Goal: Transaction & Acquisition: Purchase product/service

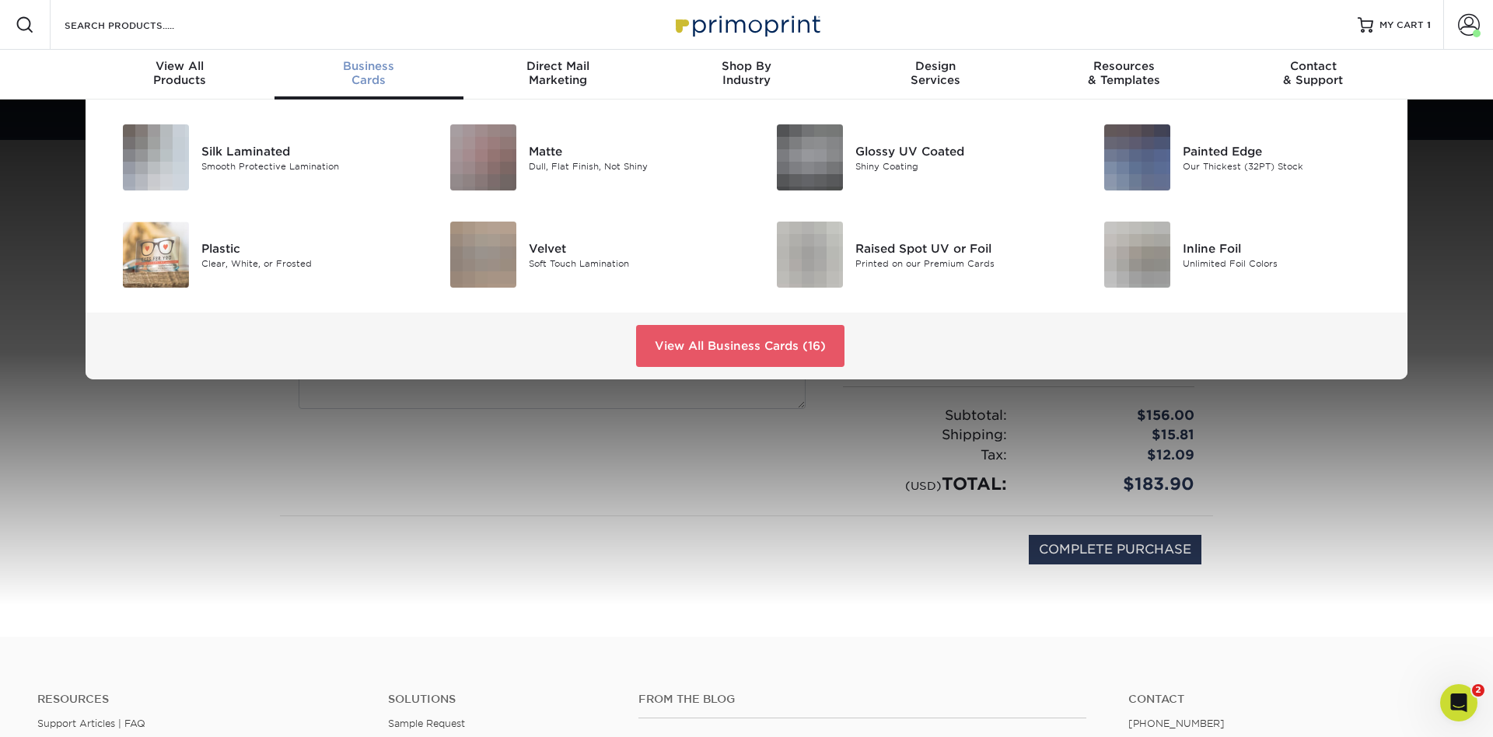
click at [393, 65] on span "Business" at bounding box center [368, 66] width 189 height 14
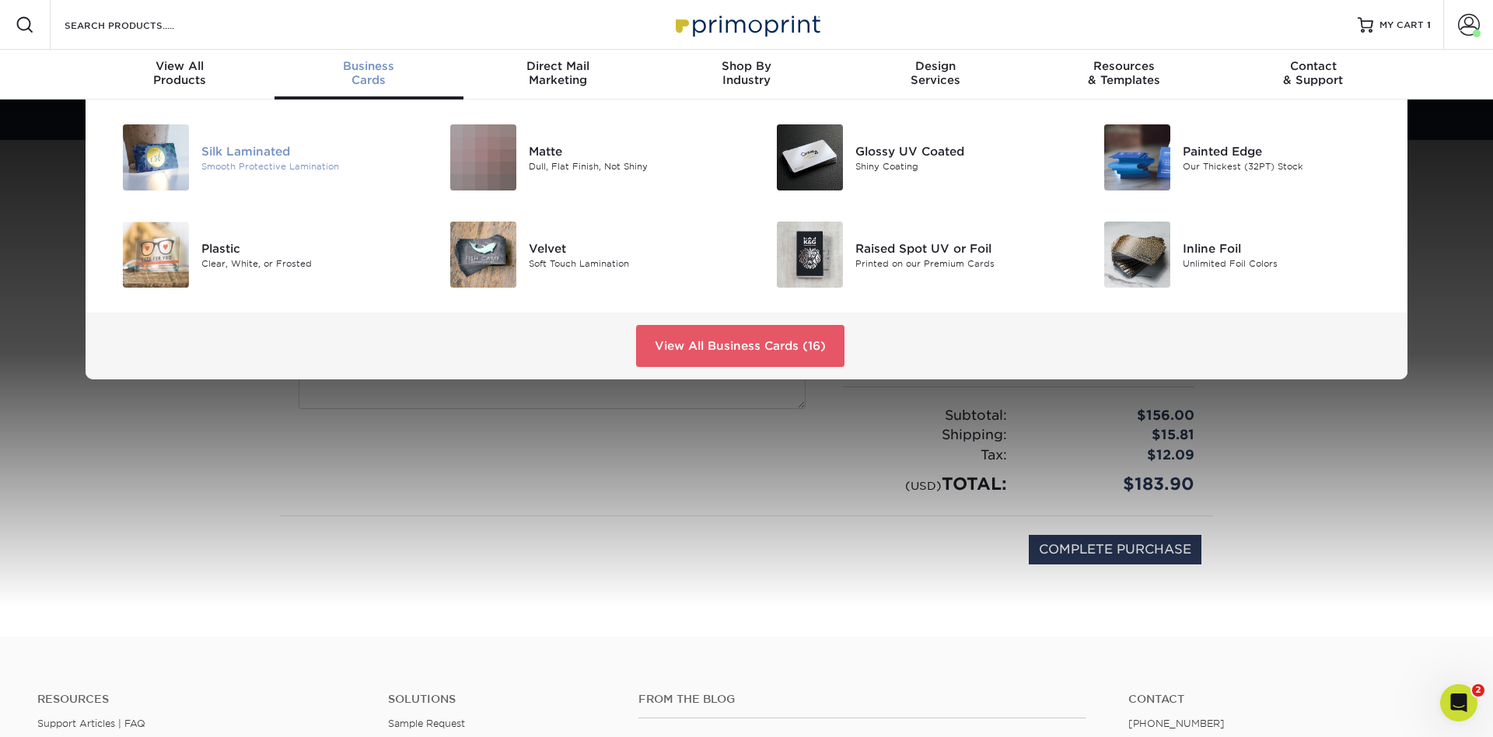
click at [246, 161] on div "Smooth Protective Lamination" at bounding box center [304, 165] width 206 height 13
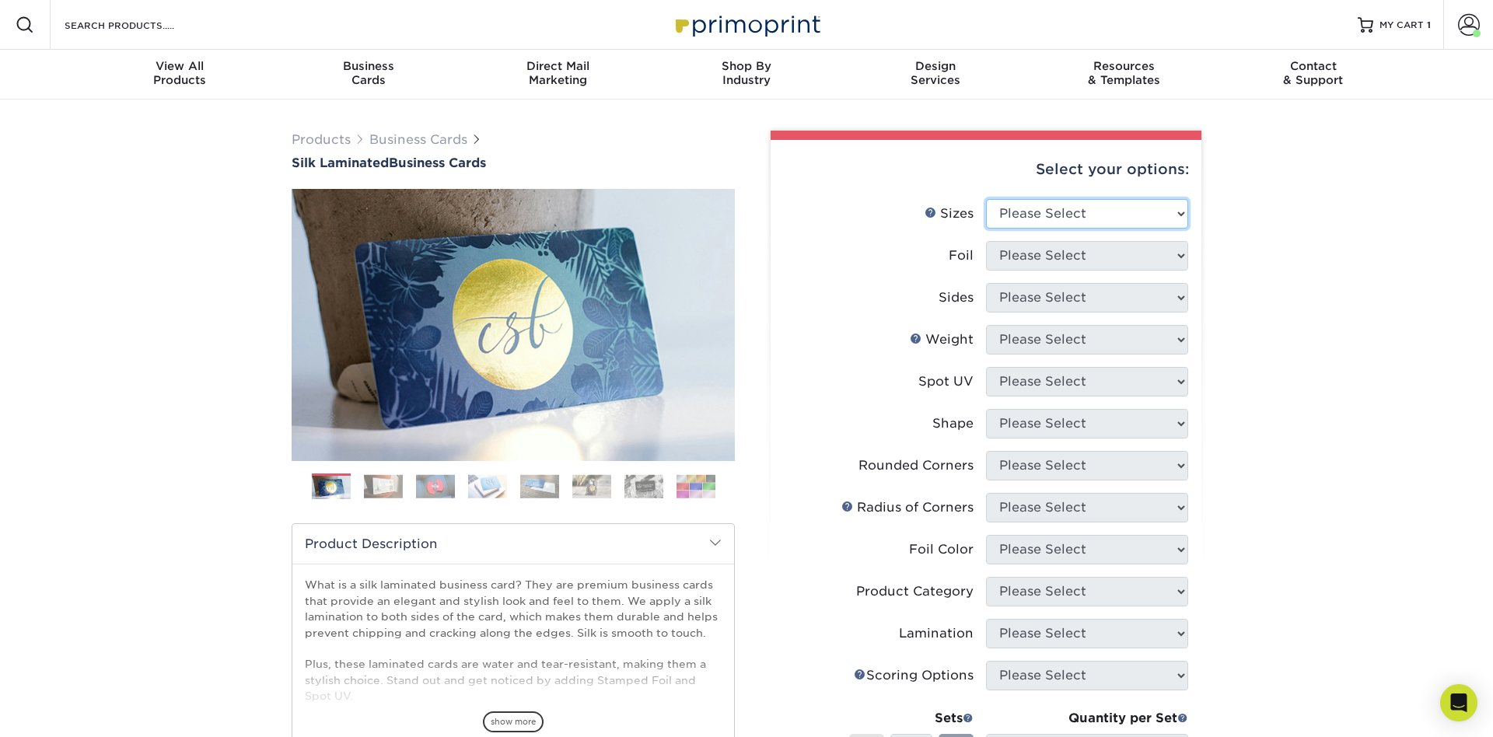
click at [986, 199] on select "Please Select 1.5" x 3.5" - Mini 1.75" x 3.5" - Mini 2" x 2" - Square 2" x 3" -…" at bounding box center [1087, 214] width 202 height 30
select select "2.00x3.50"
click option "2" x 3.5" - Standard" at bounding box center [0, 0] width 0 height 0
click at [986, 241] on select "Please Select Yes No" at bounding box center [1087, 256] width 202 height 30
select select "0"
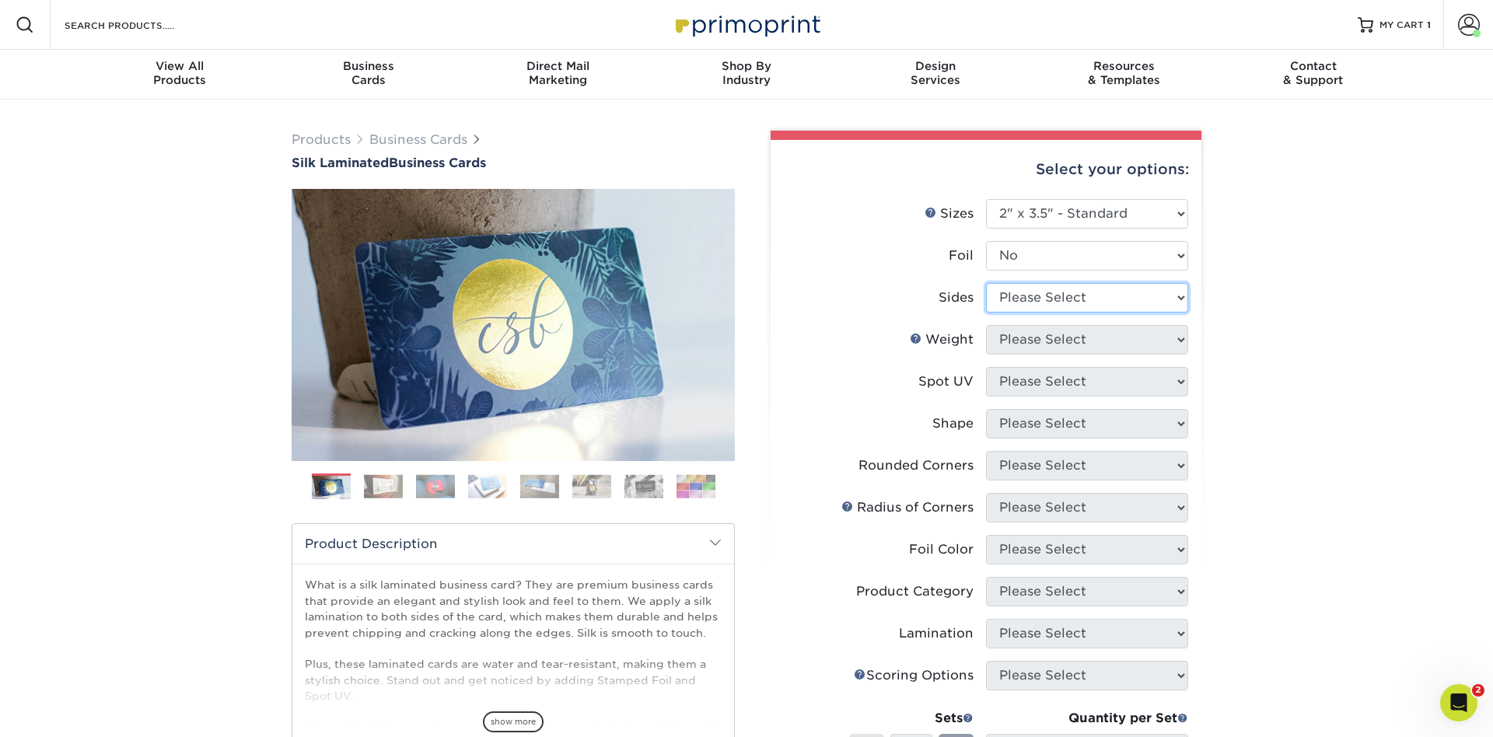
click at [986, 283] on select "Please Select Print Both Sides Print Front Only" at bounding box center [1087, 298] width 202 height 30
select select "13abbda7-1d64-4f25-8bb2-c179b224825d"
click at [986, 325] on select "Please Select 16PT" at bounding box center [1087, 340] width 202 height 30
select select "16PT"
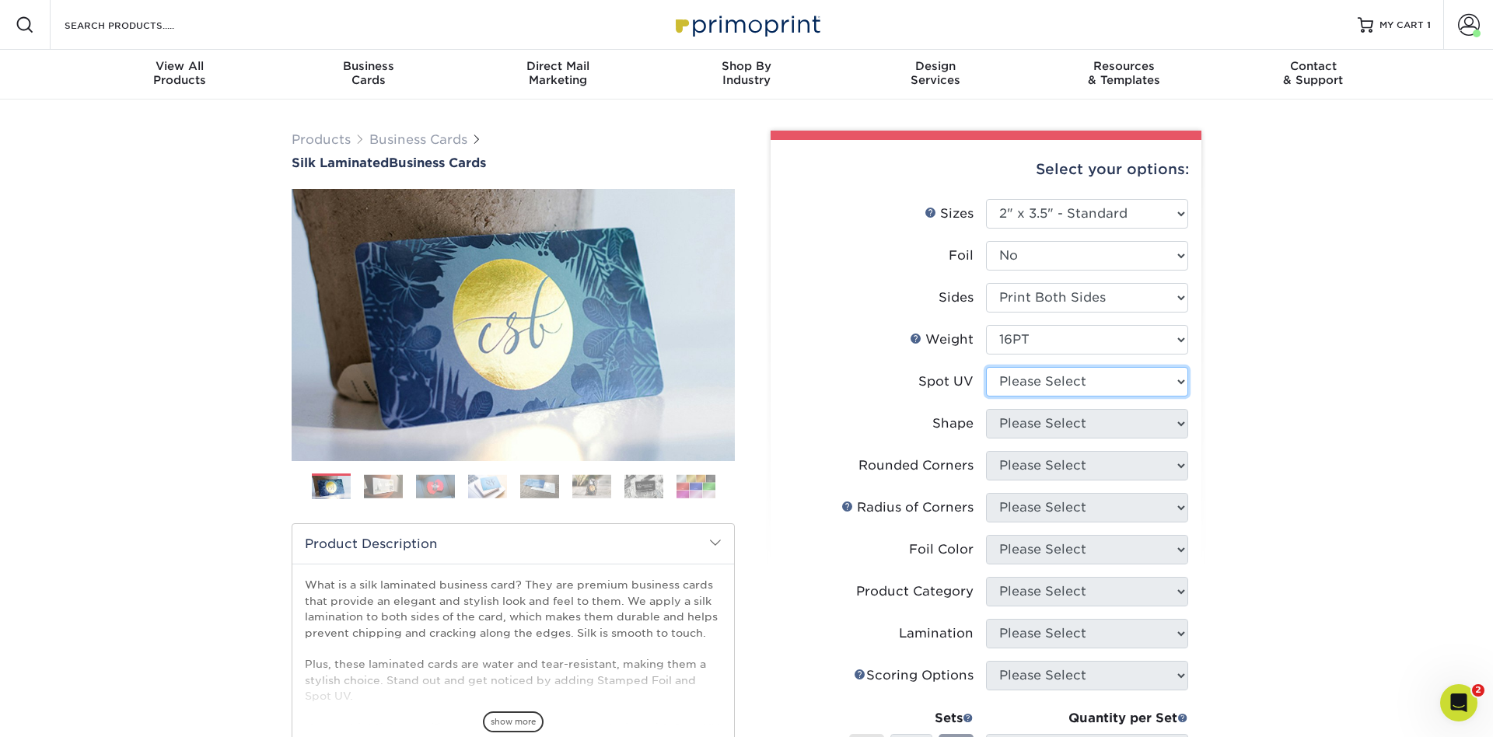
click at [986, 367] on select "Please Select No Spot UV Front and Back (Both Sides) Front Only Back Only" at bounding box center [1087, 382] width 202 height 30
select select "0"
click at [986, 409] on select "Please Select Standard" at bounding box center [1087, 424] width 202 height 30
select select "standard"
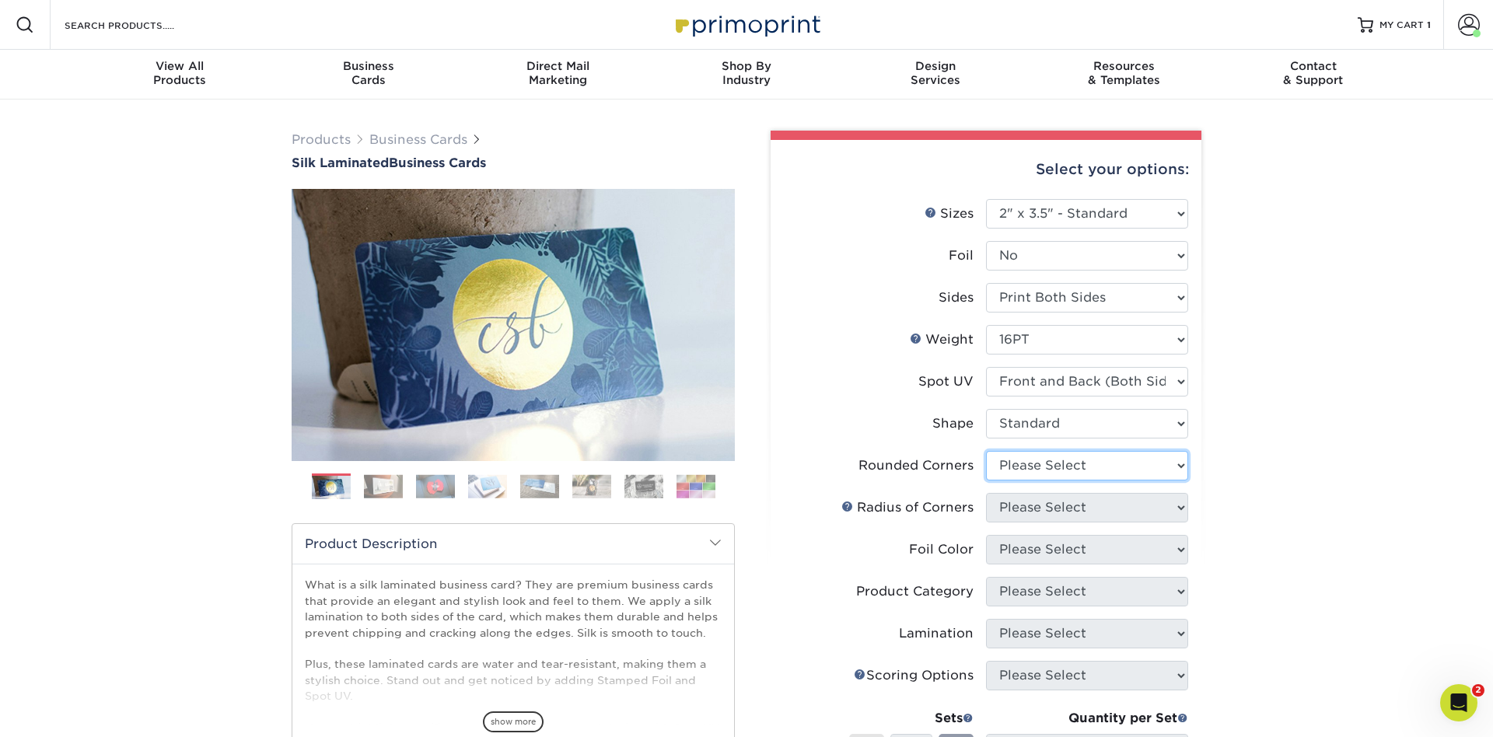
click at [986, 451] on select "Please Select Yes - Round 2 Corners Yes - Round 4 Corners No" at bounding box center [1087, 466] width 202 height 30
select select "0"
click option "No" at bounding box center [0, 0] width 0 height 0
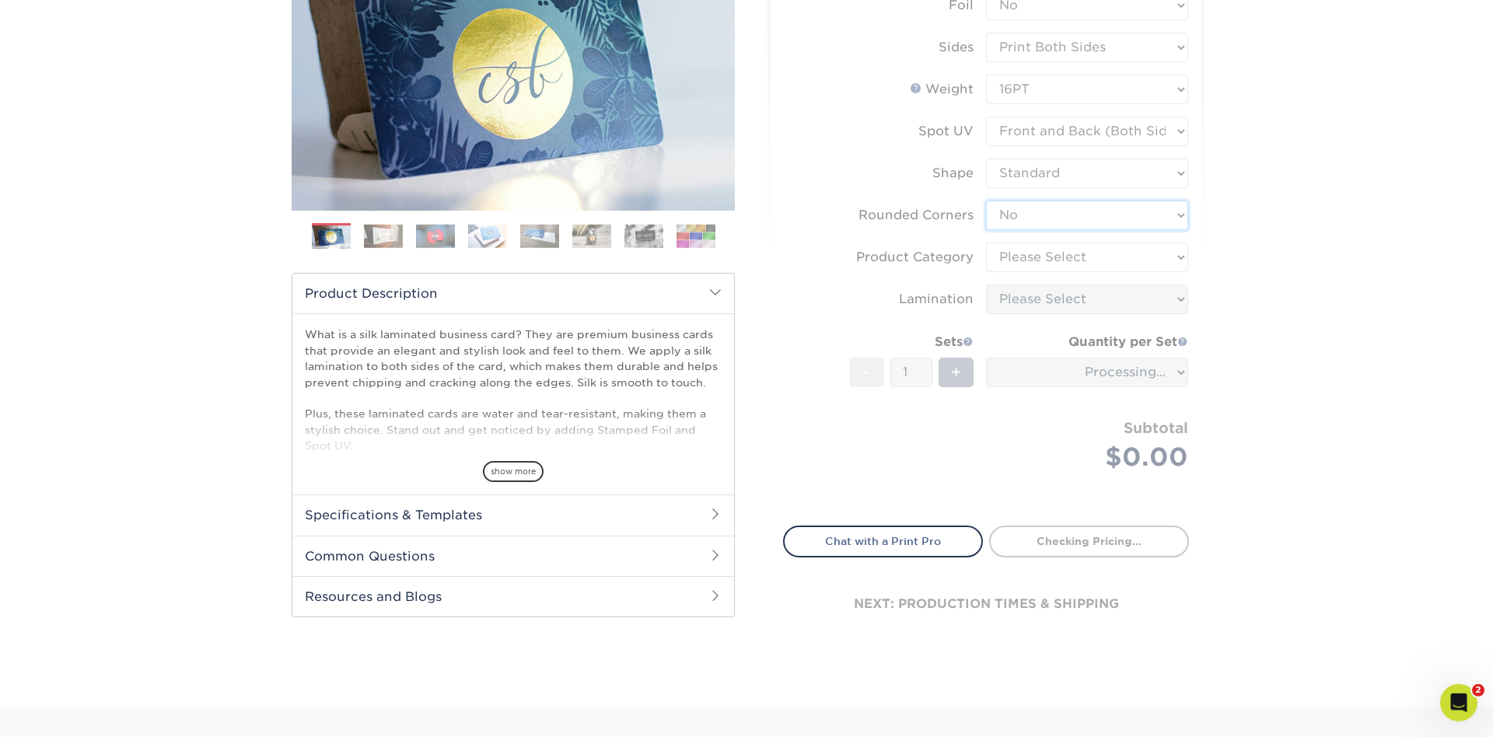
scroll to position [251, 0]
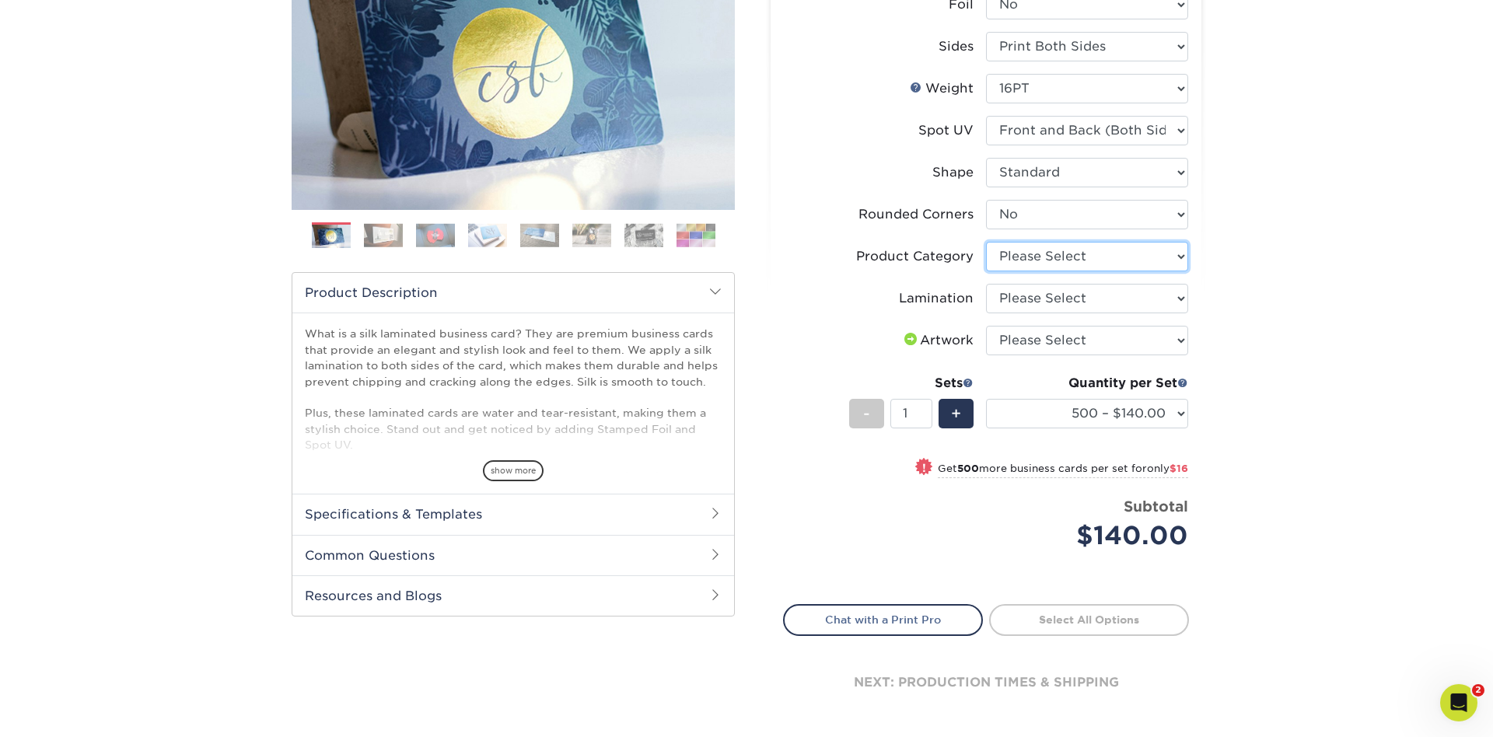
click at [986, 242] on select "Please Select Business Cards" at bounding box center [1087, 257] width 202 height 30
select select "3b5148f1-0588-4f88-a218-97bcfdce65c1"
click option "Business Cards" at bounding box center [0, 0] width 0 height 0
click at [986, 284] on select "Please Select Silk" at bounding box center [1087, 299] width 202 height 30
select select "ccacb42f-45f7-42d3-bbd3-7c8421cf37f0"
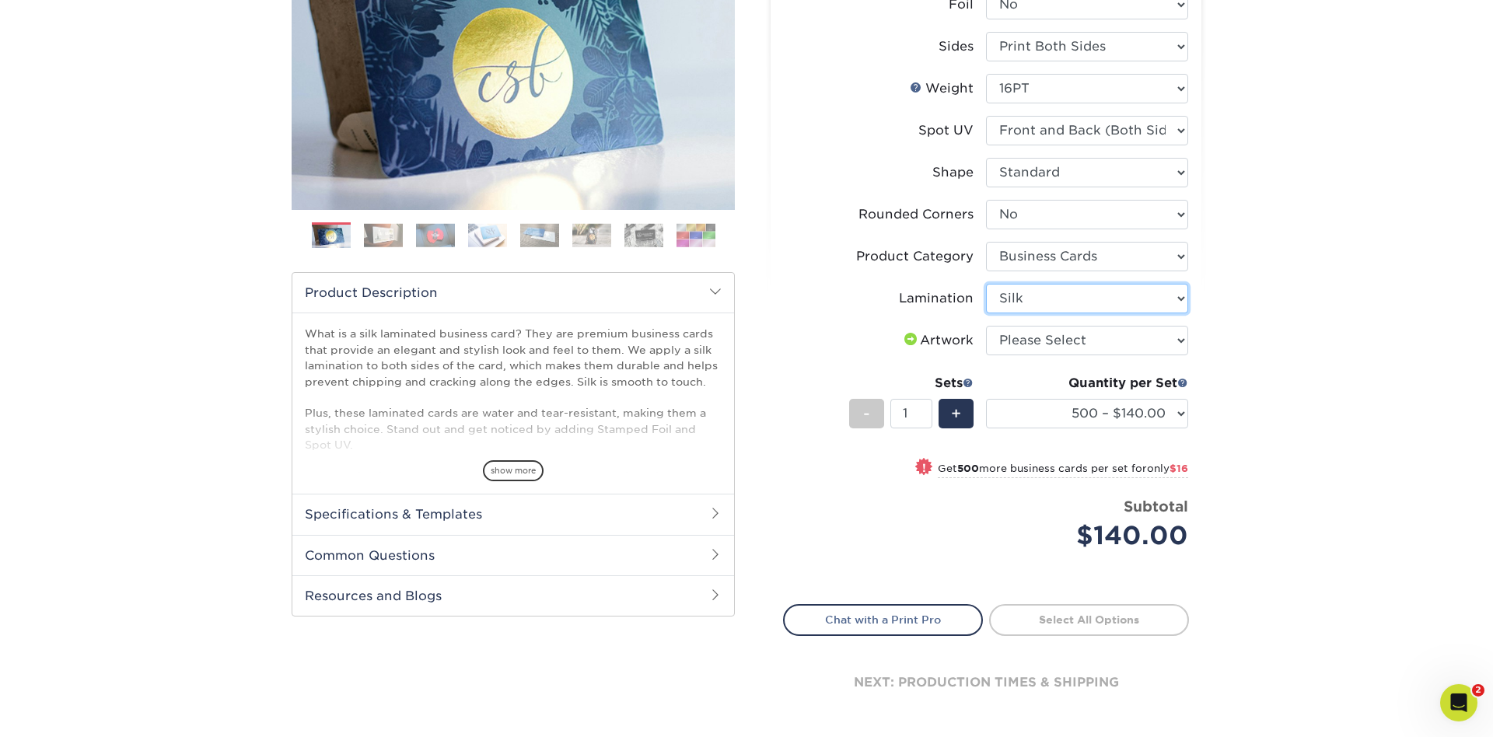
click option "Silk" at bounding box center [0, 0] width 0 height 0
click at [986, 326] on select "Please Select I will upload files I need a design - $100" at bounding box center [1087, 341] width 202 height 30
click option "I need a design - $100" at bounding box center [0, 0] width 0 height 0
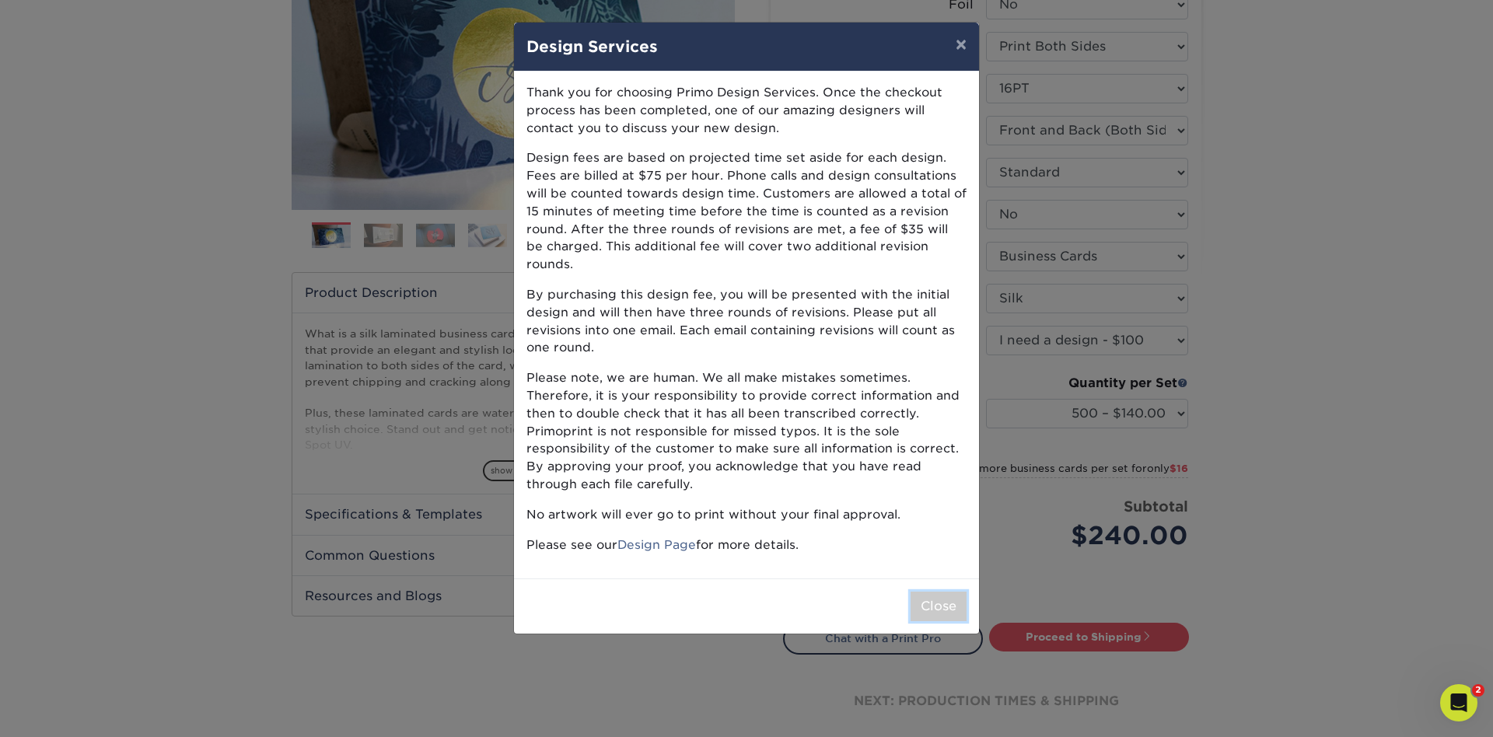
click at [941, 594] on button "Close" at bounding box center [939, 607] width 56 height 30
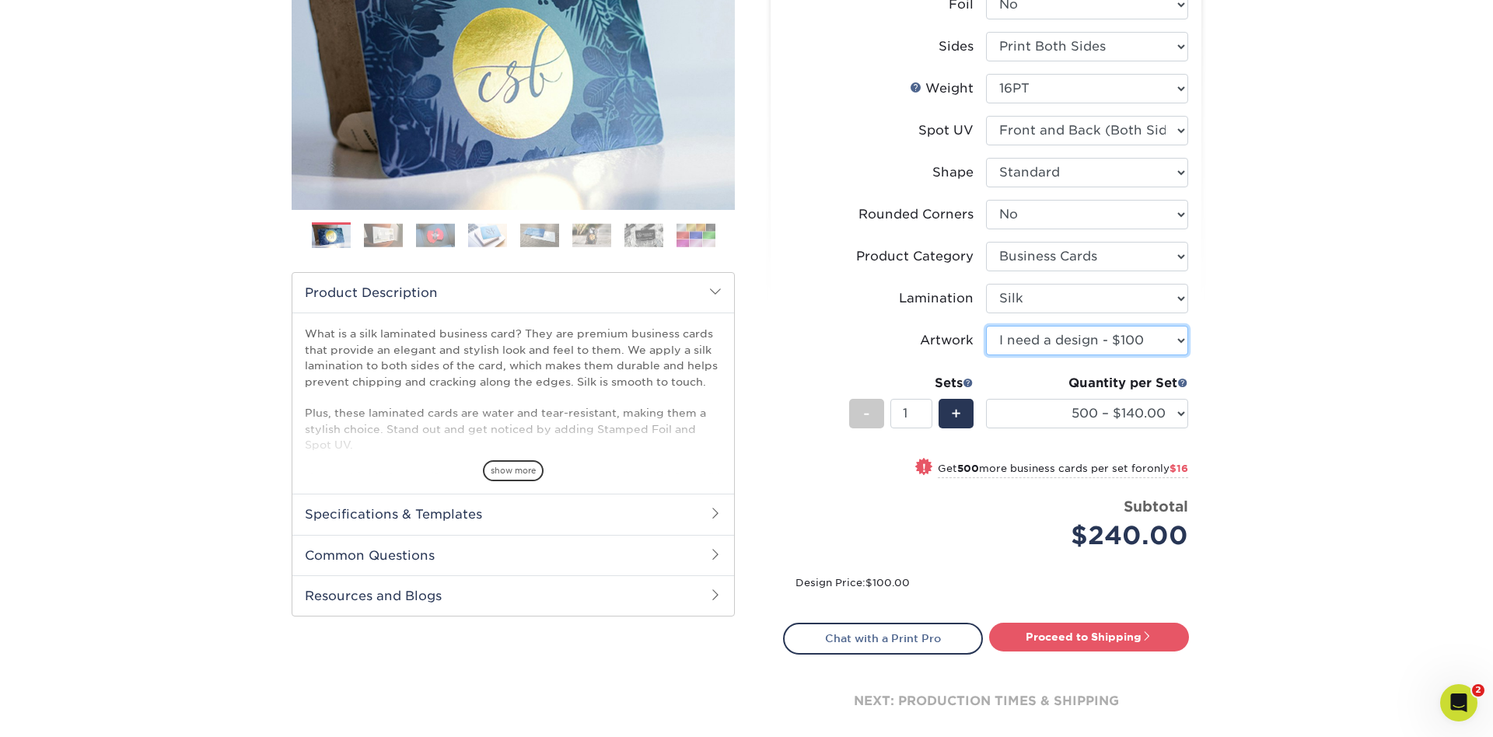
click at [986, 326] on select "Please Select I will upload files I need a design - $100" at bounding box center [1087, 341] width 202 height 30
select select "upload"
click option "I will upload files" at bounding box center [0, 0] width 0 height 0
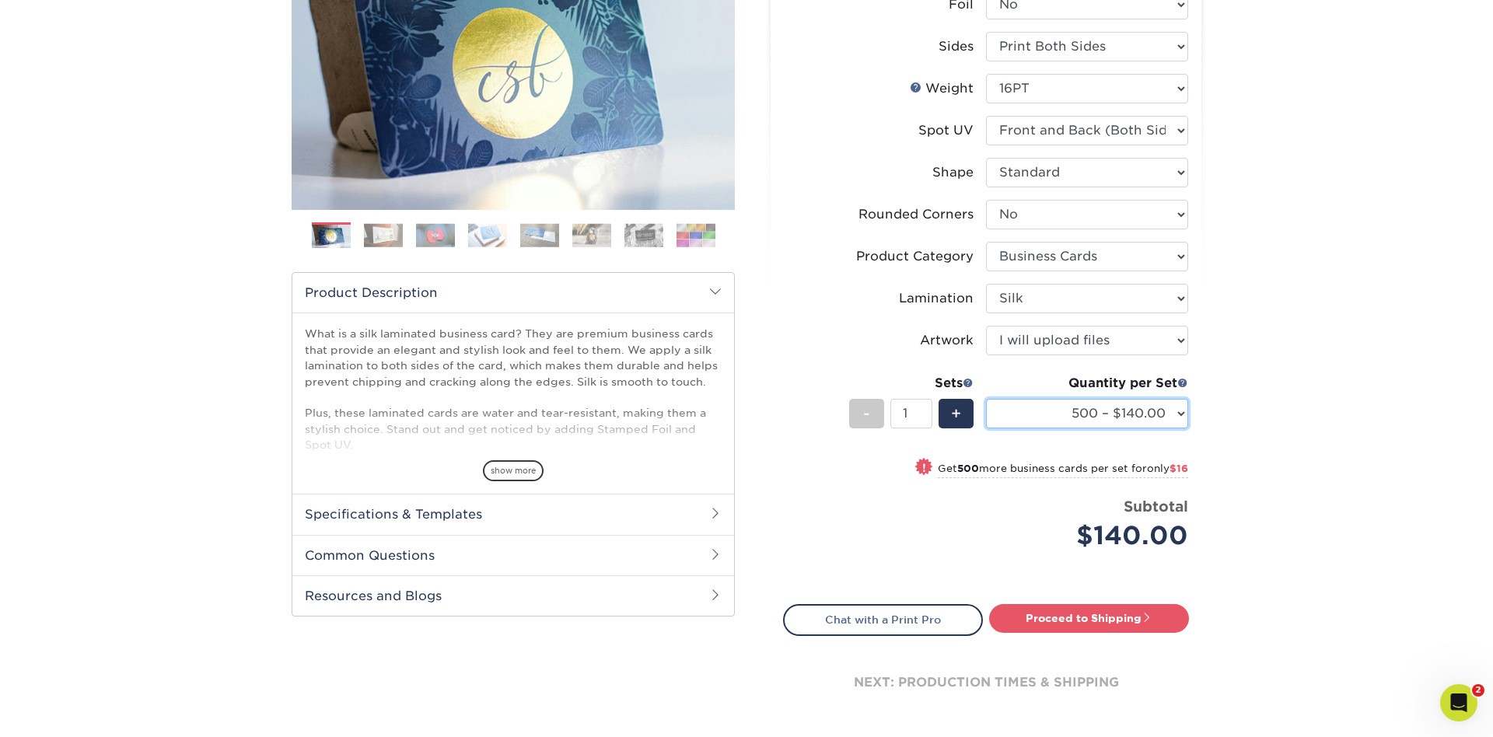
click at [986, 399] on select "500 – $140.00 1000 – $156.00 2500 – $383.00 5000 – $642.00 10000 – $1156.00" at bounding box center [1087, 414] width 202 height 30
select select "1000 – $156.00"
click option "1000 – $156.00" at bounding box center [0, 0] width 0 height 0
click at [1126, 626] on link "Proceed to Shipping" at bounding box center [1089, 618] width 200 height 28
type input "Set 1"
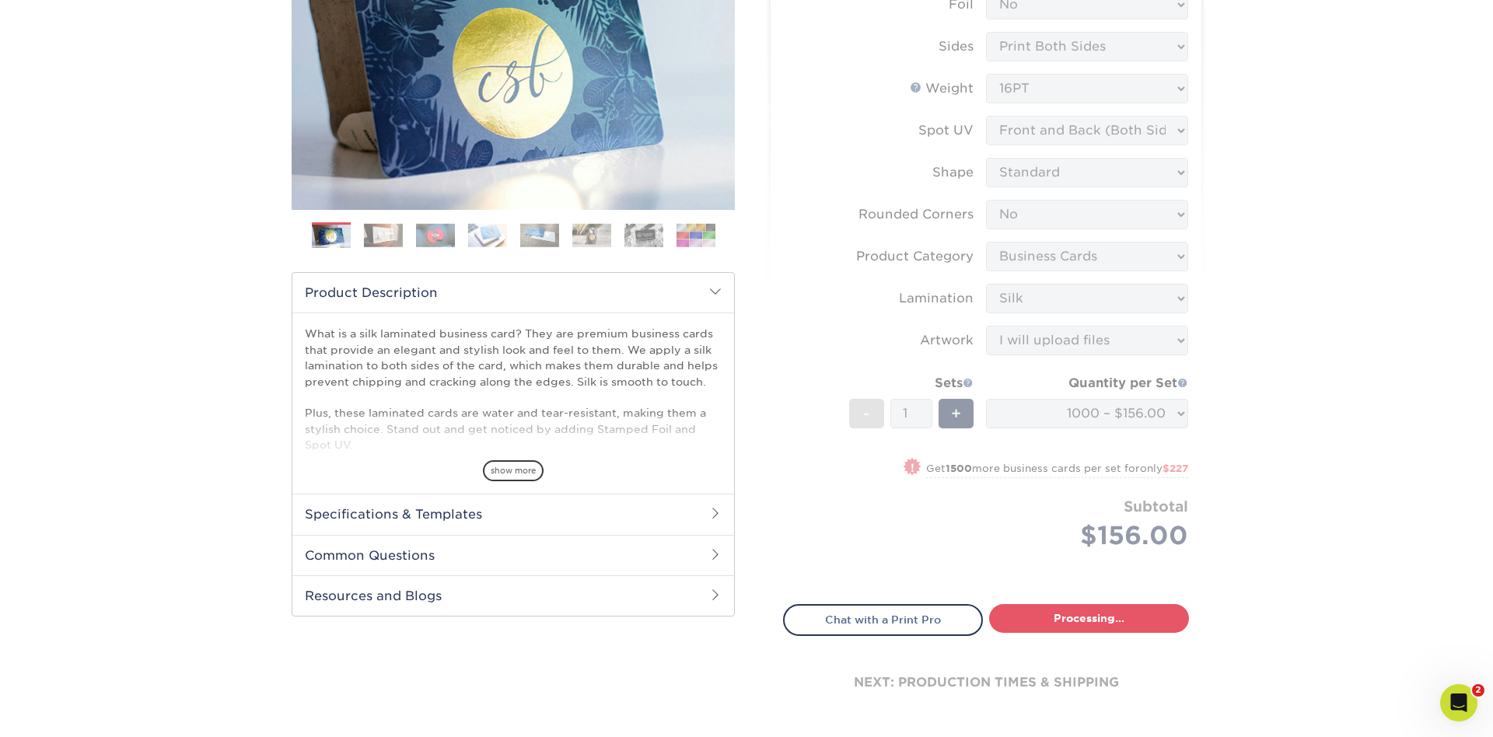
select select "cb454609-49fa-4780-9579-c9522ab991d3"
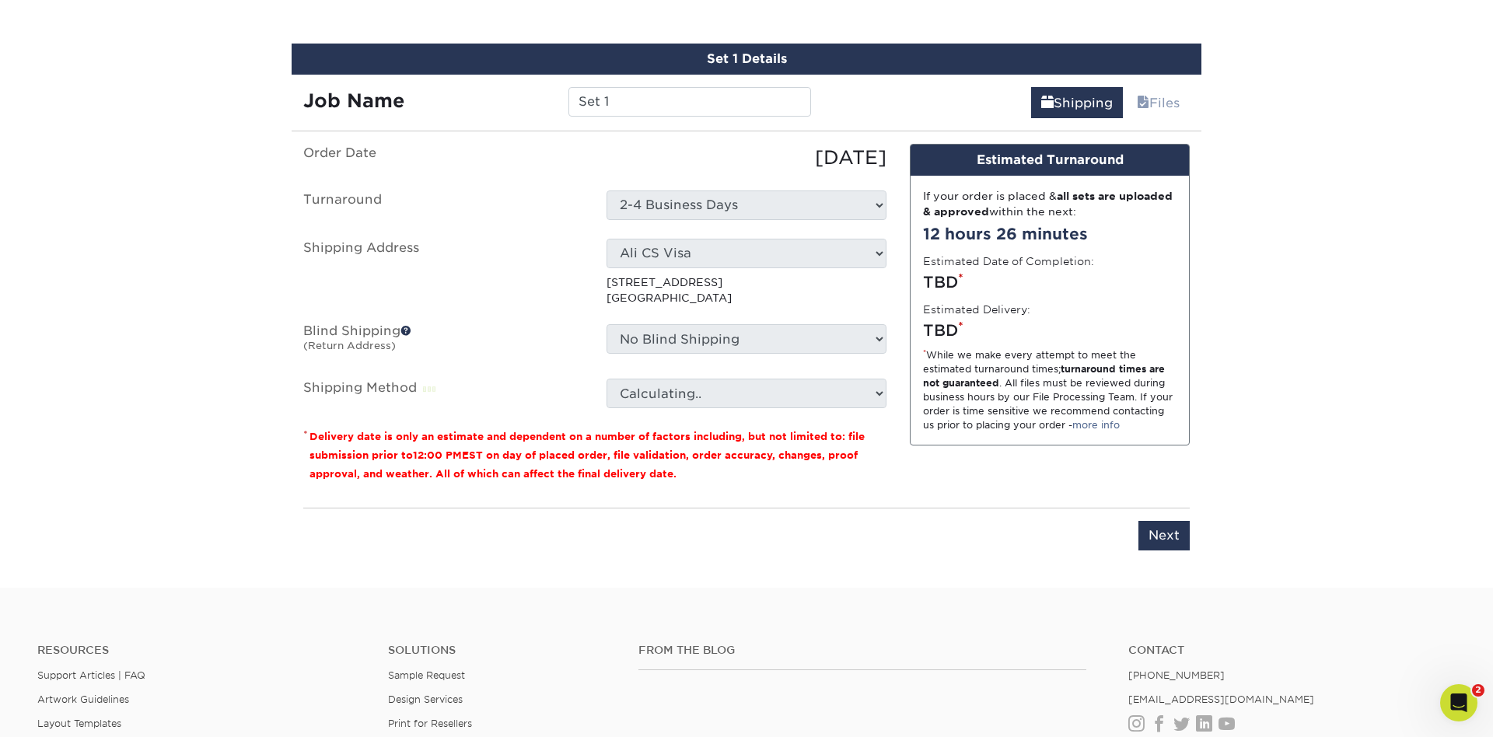
scroll to position [897, 0]
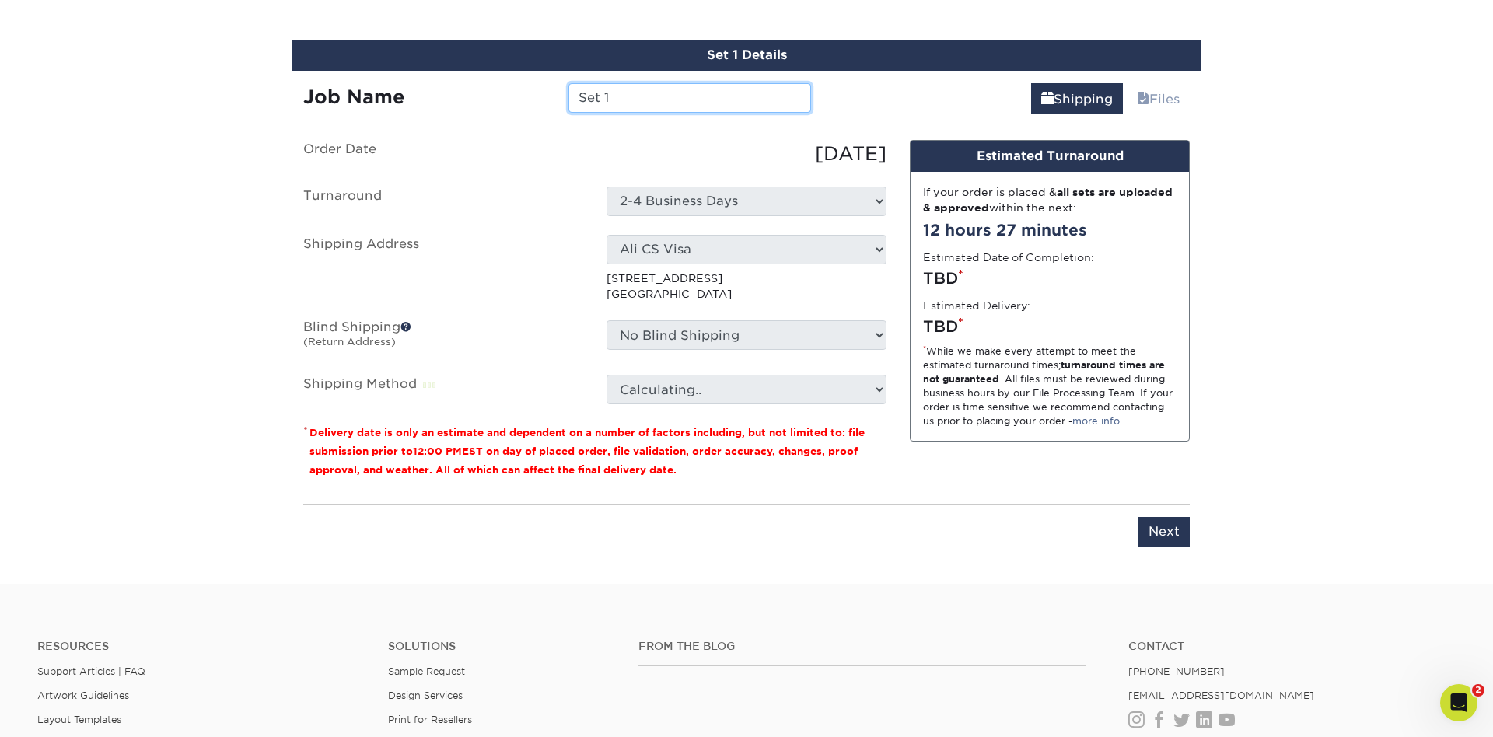
drag, startPoint x: 658, startPoint y: 92, endPoint x: 533, endPoint y: 95, distance: 124.5
click at [568, 95] on input "Set 1" at bounding box center [689, 98] width 242 height 30
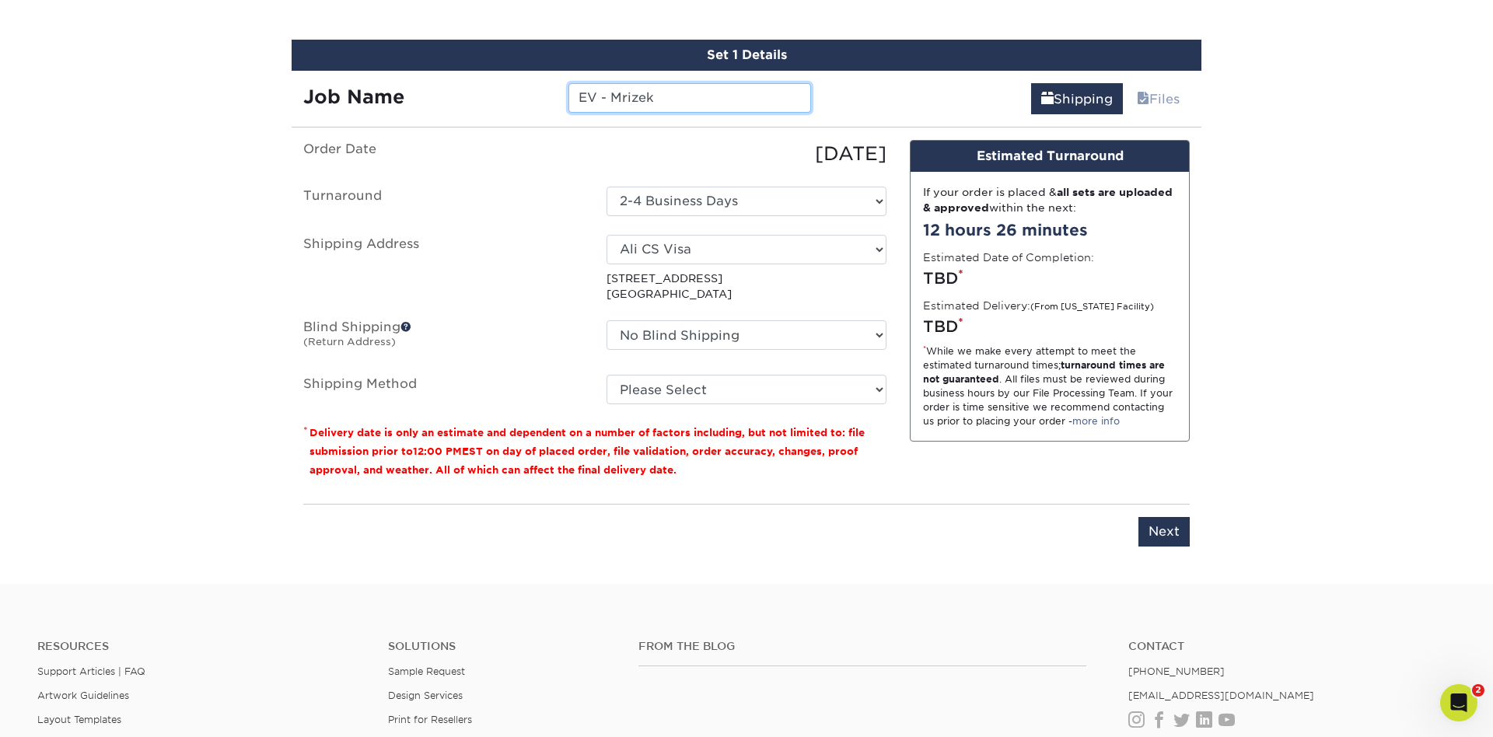
type input "EV - Mrizek"
click at [607, 235] on select "Select One AFC360 AFC360 - Jerry O'Connor Ali CS Visa Ali Work Amin Ghomeshi Bi…" at bounding box center [747, 250] width 280 height 30
select select "210620"
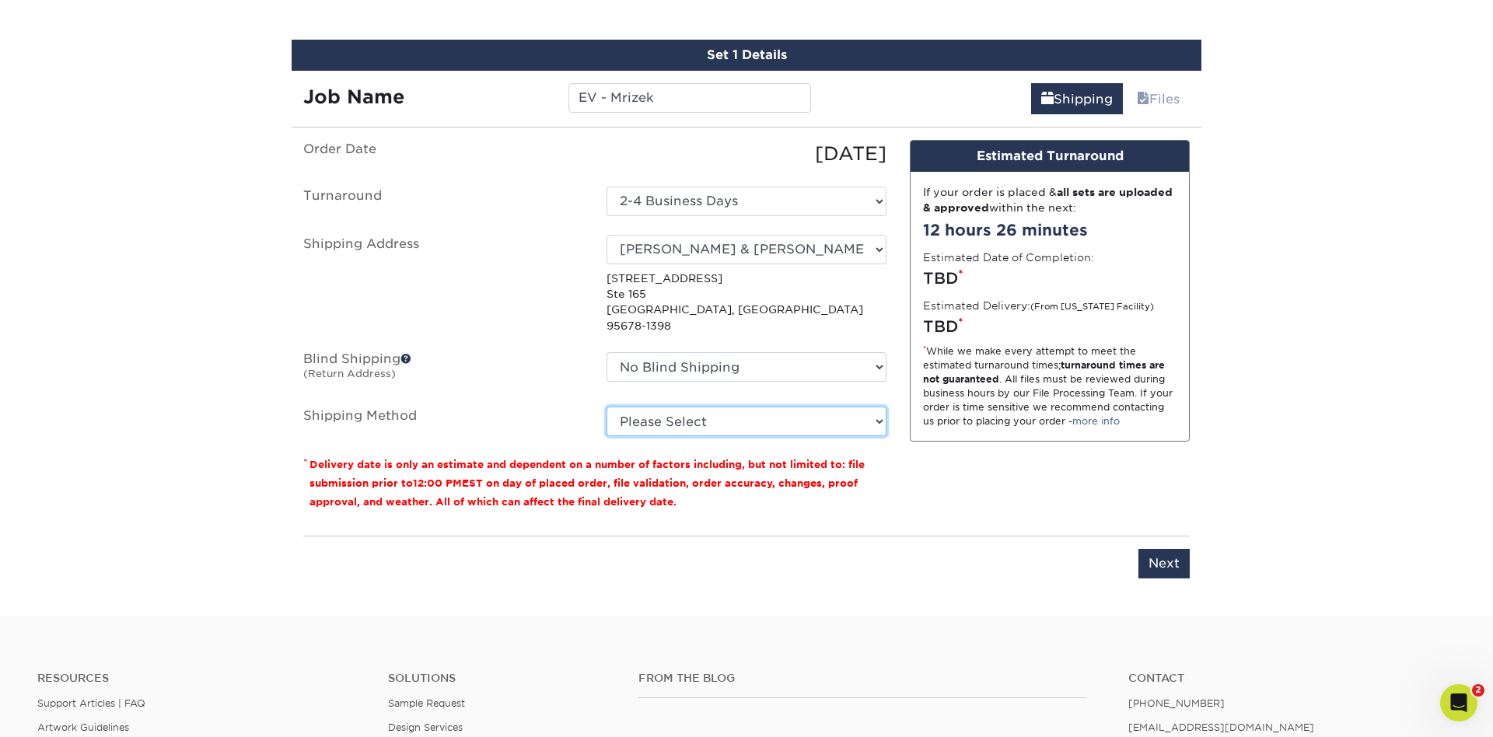
click at [607, 407] on select "Please Select Ground Shipping (+$8.96) 3 Day Shipping Service (+$15.34) 2 Day A…" at bounding box center [747, 422] width 280 height 30
select select "02"
click option "2 Day Air Shipping (+$15.81)" at bounding box center [0, 0] width 0 height 0
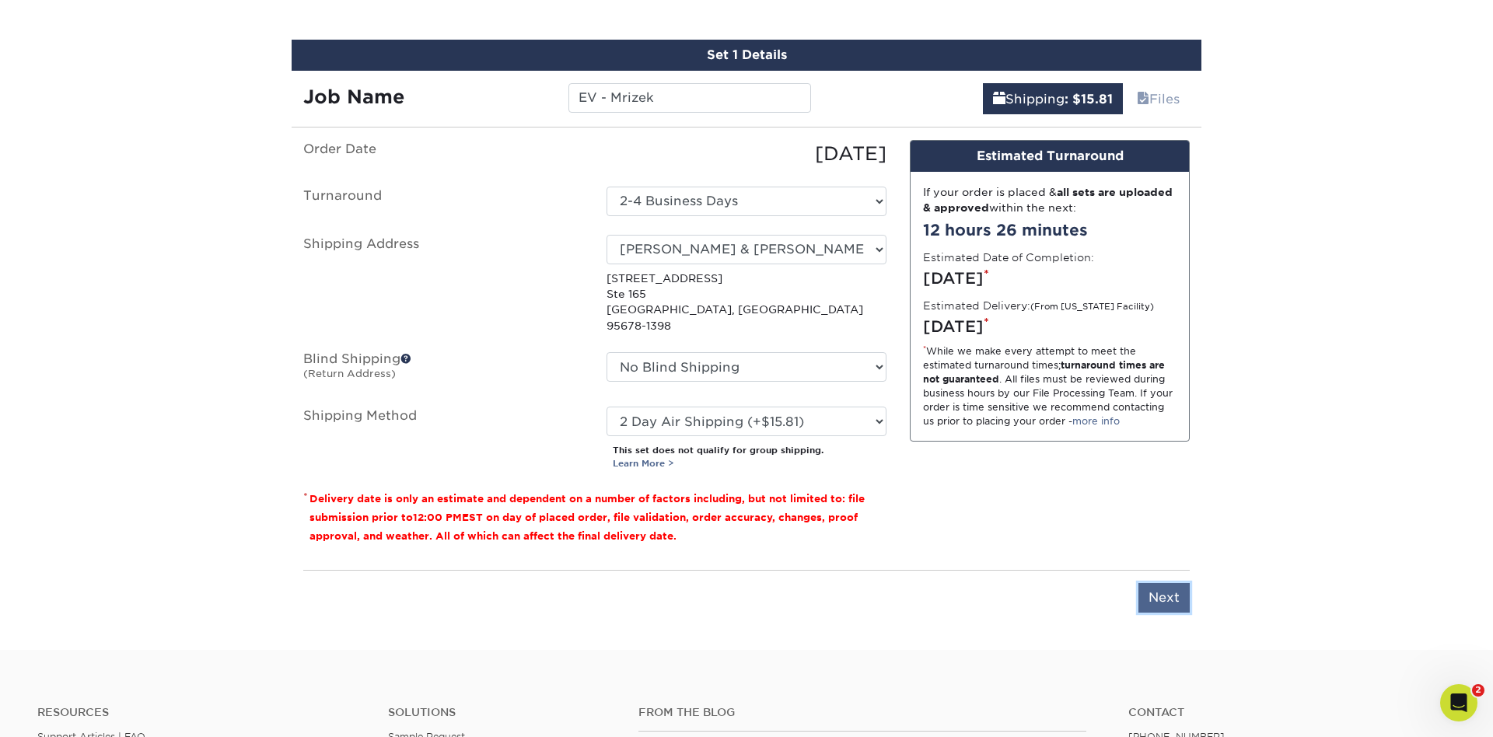
click at [1186, 583] on input "Next" at bounding box center [1163, 598] width 51 height 30
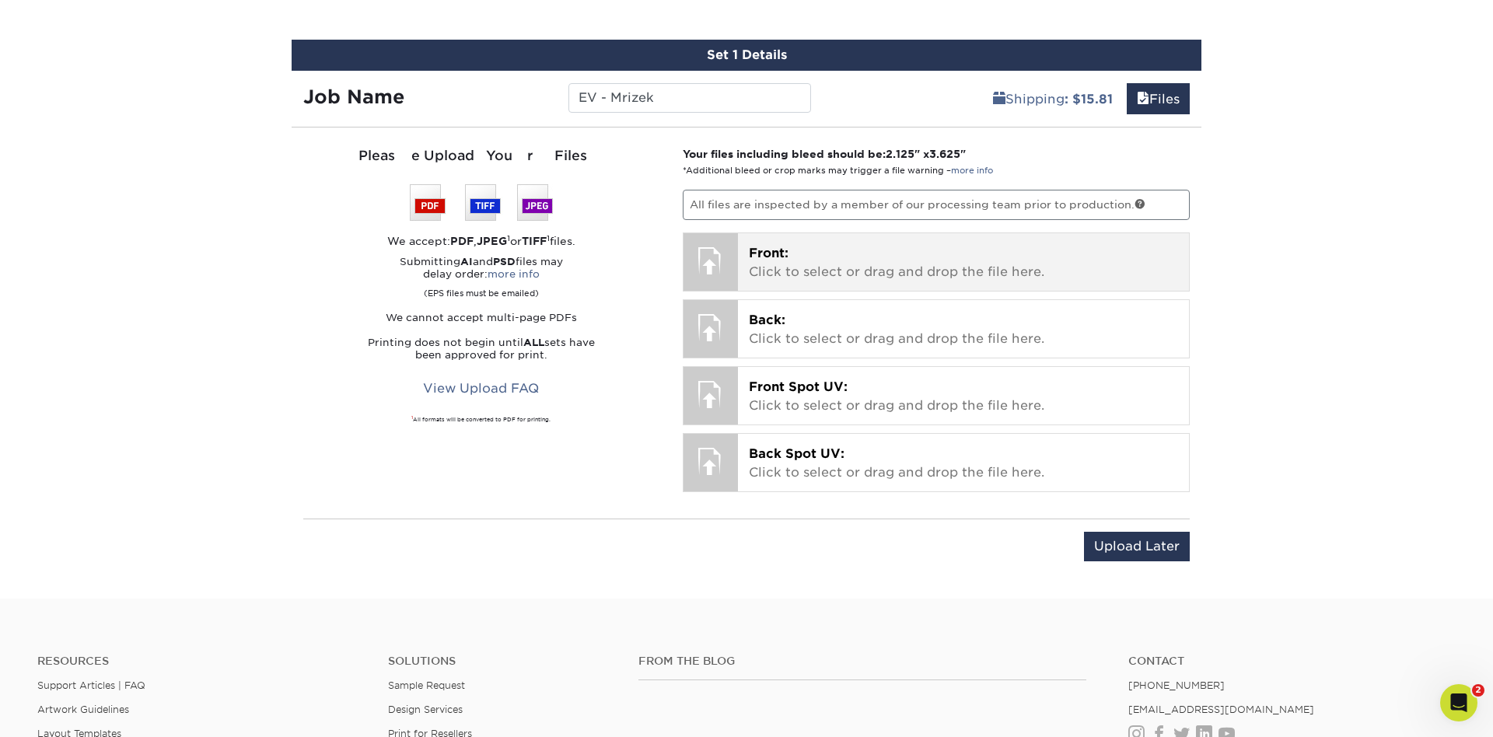
click at [792, 281] on div "Front: Click to select or drag and drop the file here. Choose file" at bounding box center [964, 262] width 452 height 58
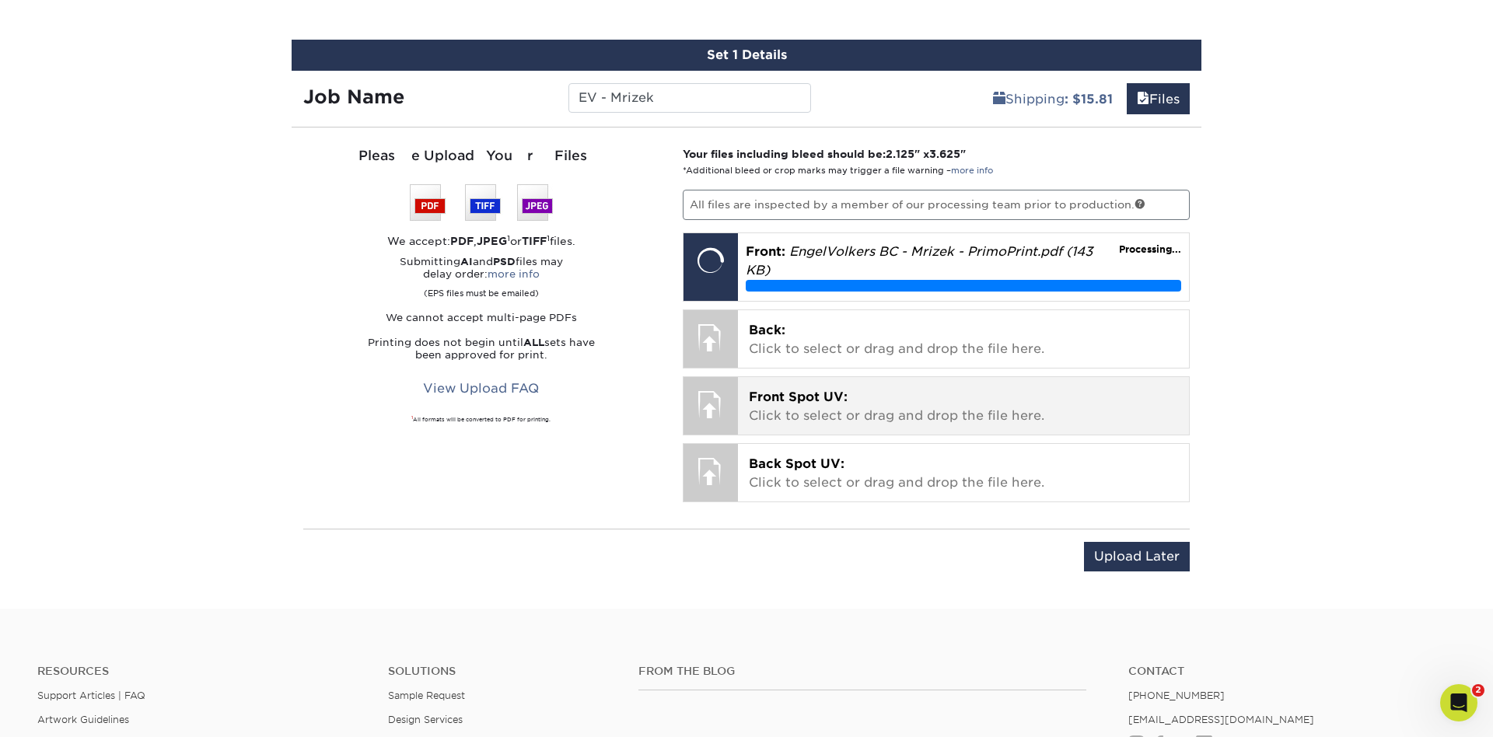
click at [832, 393] on span "Front Spot UV:" at bounding box center [798, 397] width 99 height 15
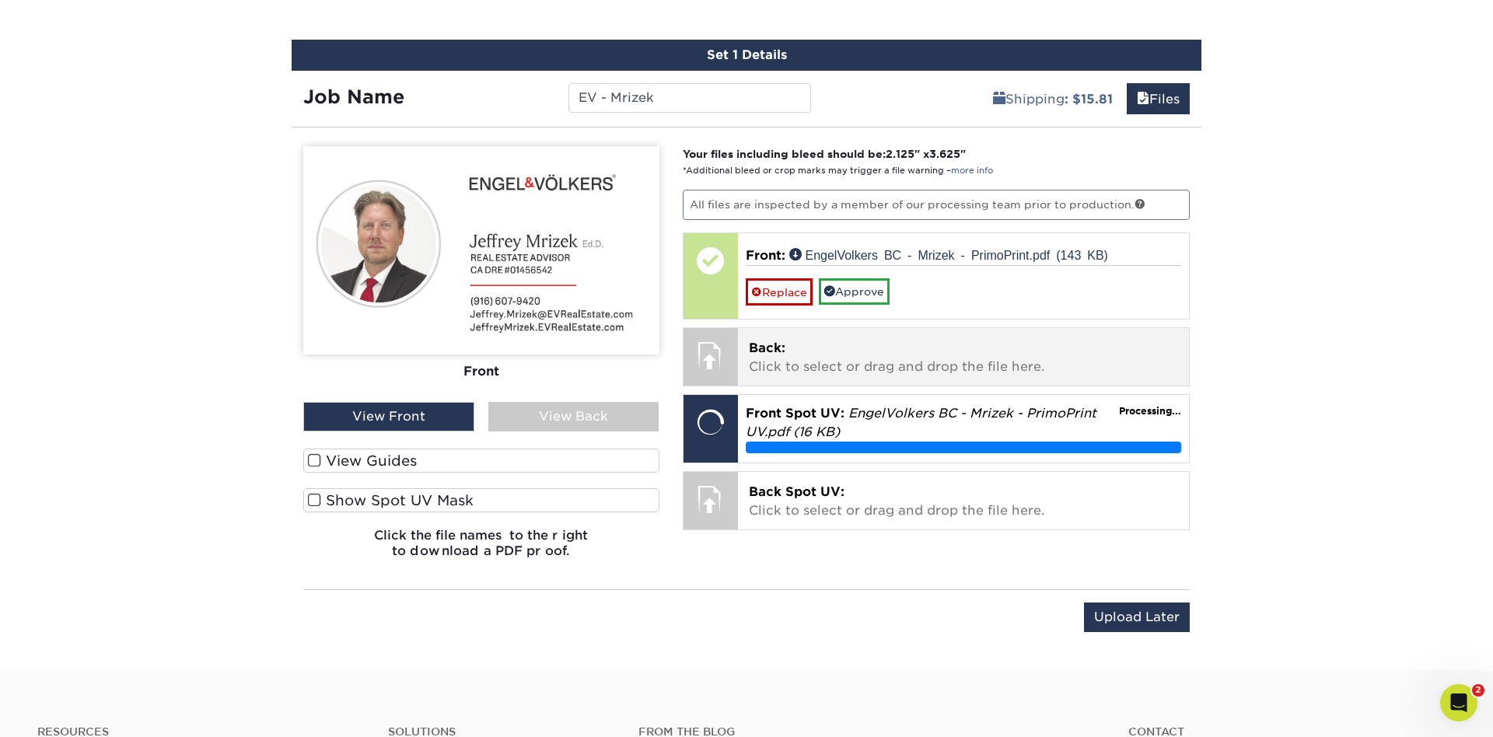
click at [896, 351] on p "Back: Click to select or drag and drop the file here." at bounding box center [964, 357] width 430 height 37
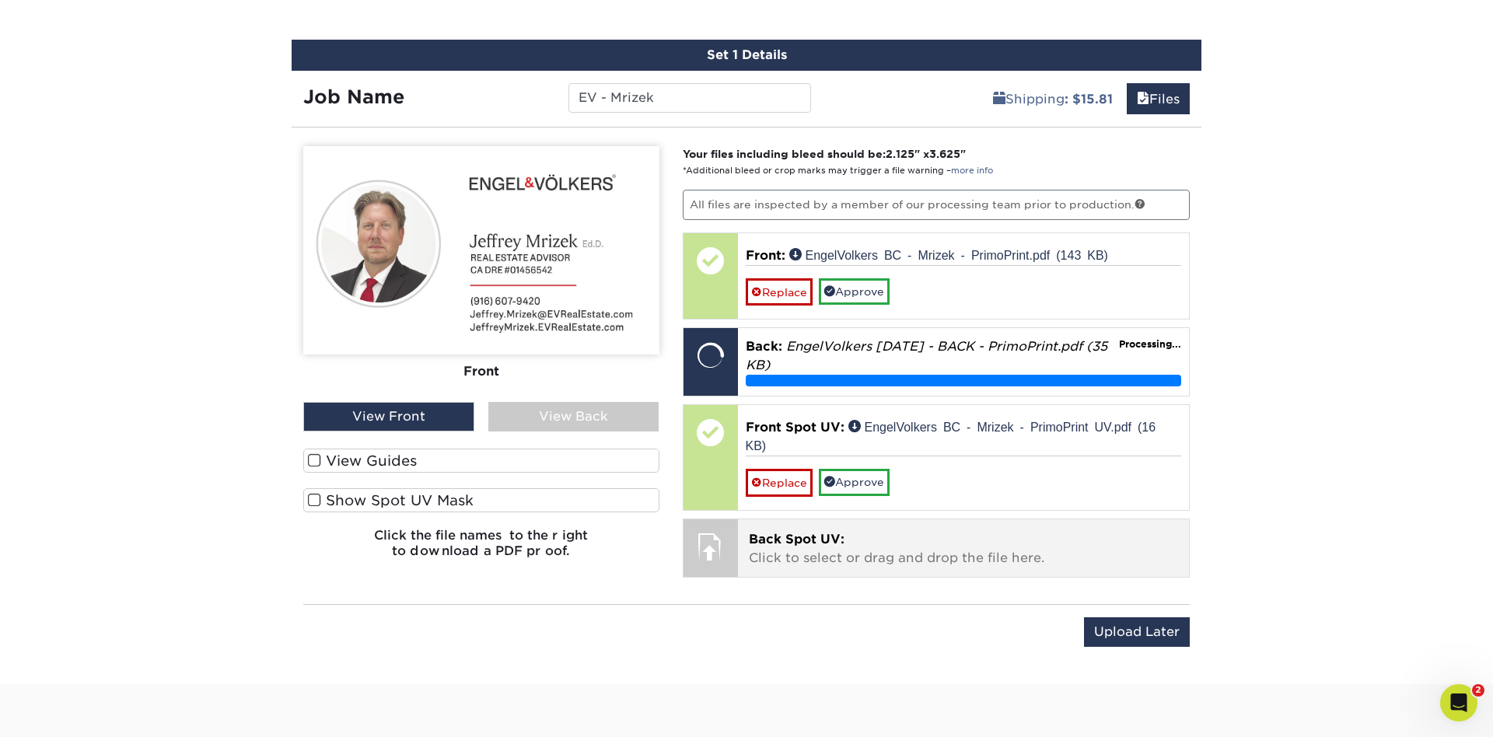
click at [817, 553] on p "Back Spot UV: Click to select or drag and drop the file here." at bounding box center [964, 548] width 430 height 37
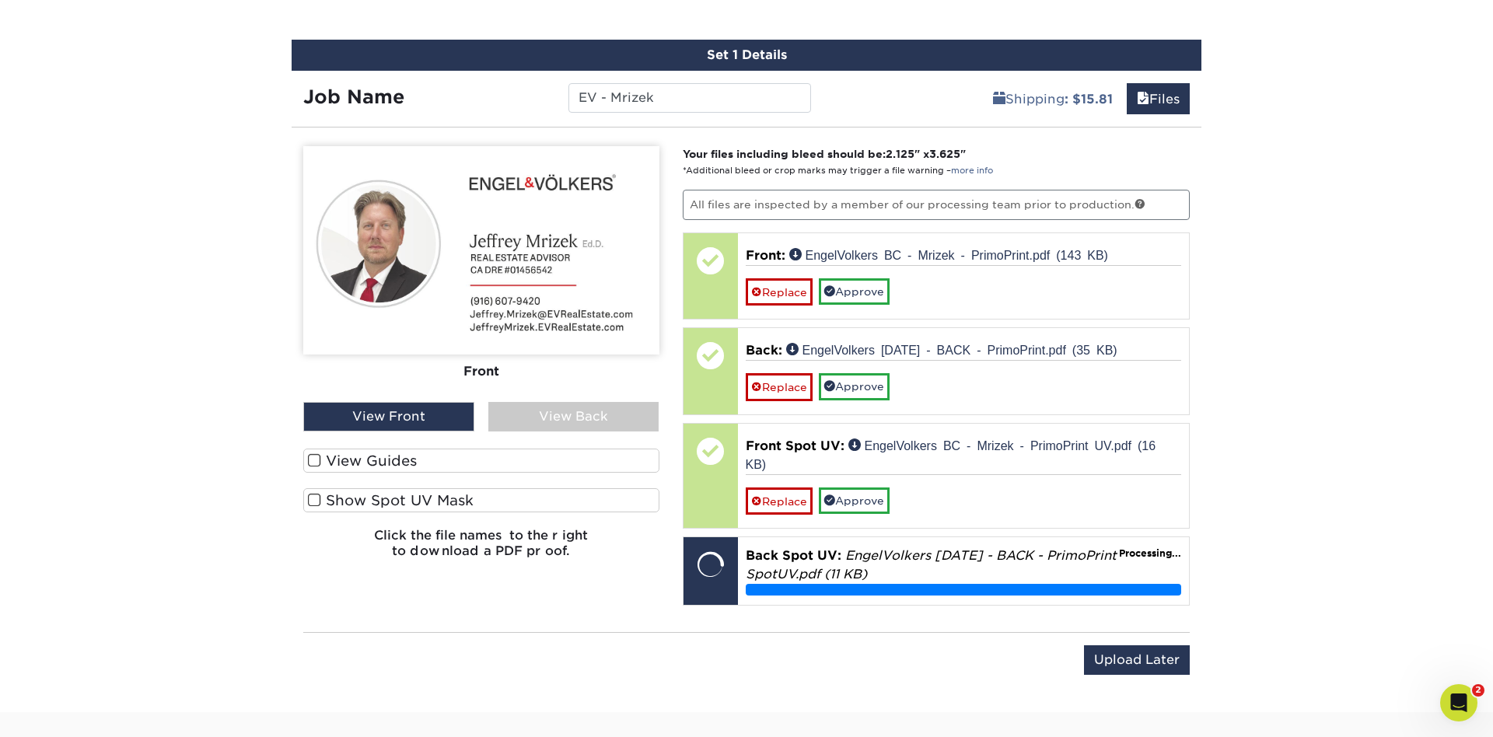
click at [542, 415] on div "View Back" at bounding box center [573, 417] width 171 height 30
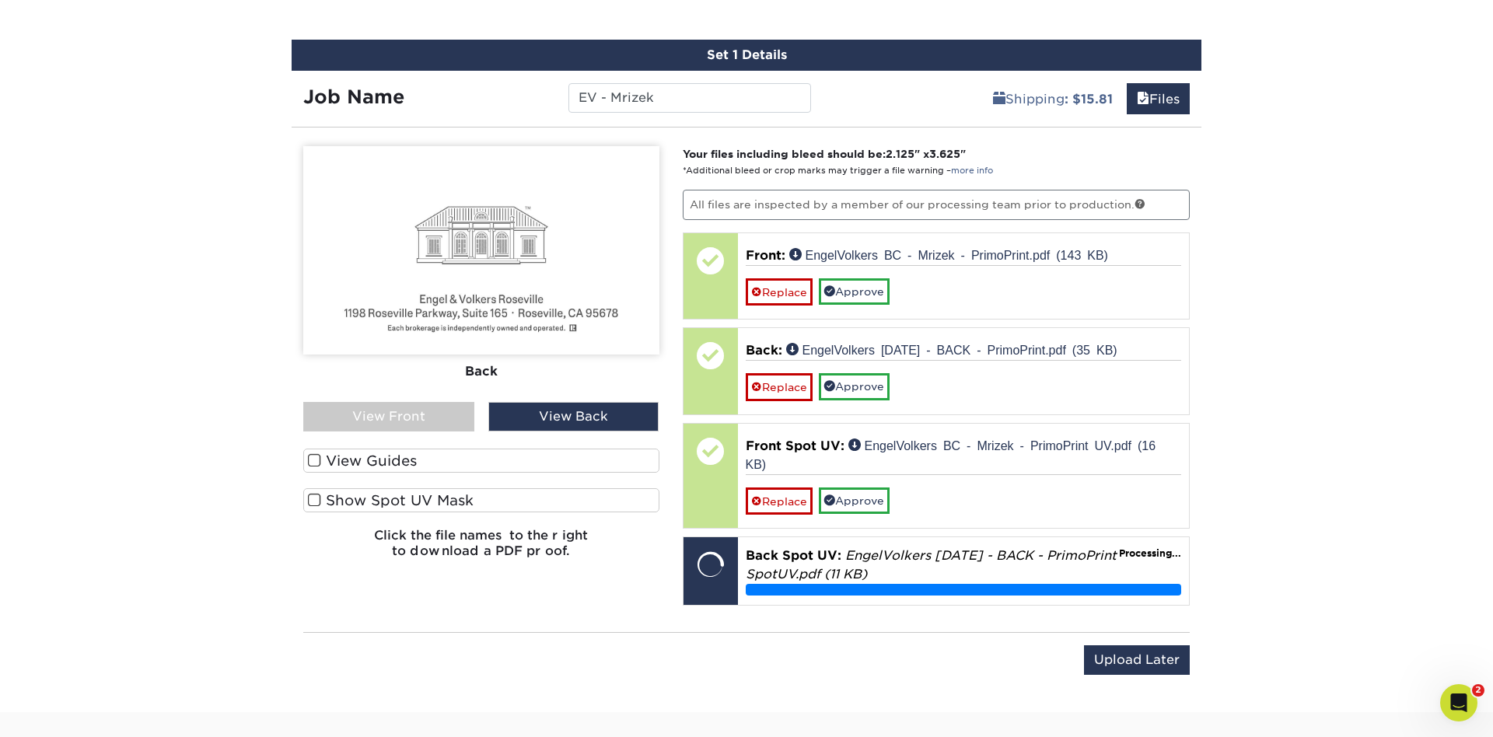
click at [456, 400] on div "Front Back" at bounding box center [481, 274] width 356 height 257
click at [421, 415] on div "View Front" at bounding box center [388, 417] width 171 height 30
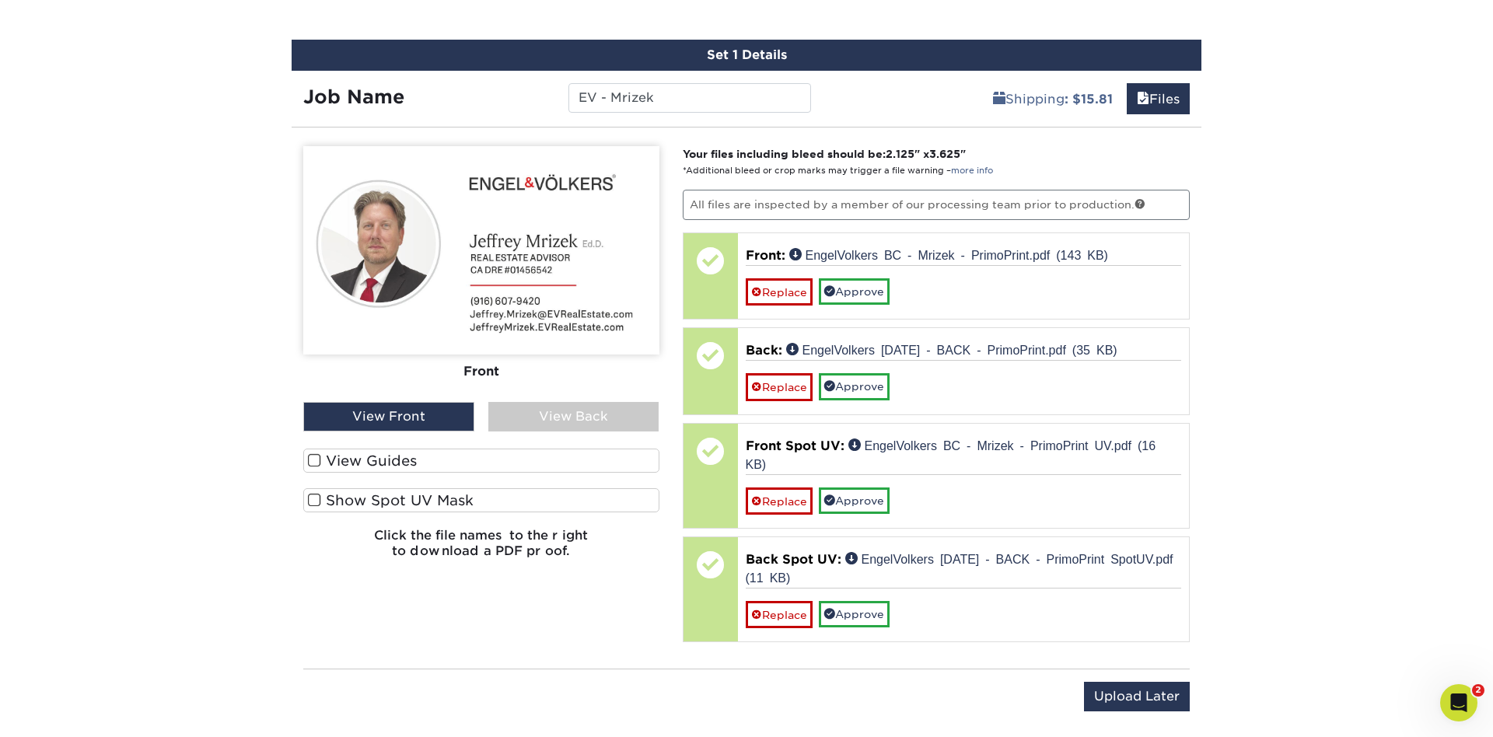
click at [323, 498] on label "Show Spot UV Mask" at bounding box center [481, 500] width 356 height 24
click at [315, 495] on span at bounding box center [314, 500] width 13 height 15
click at [0, 0] on input "Show Spot UV Mask" at bounding box center [0, 0] width 0 height 0
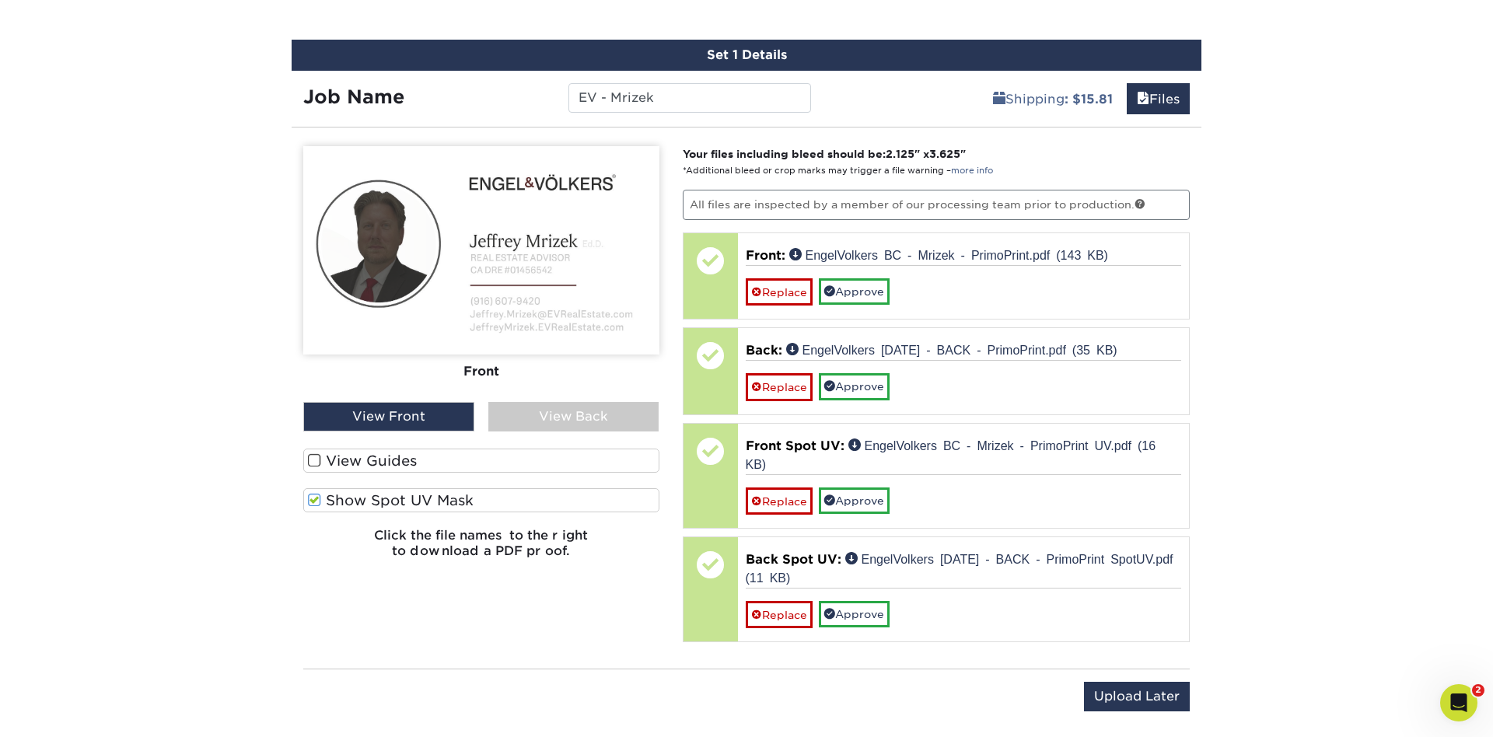
click at [584, 418] on div "View Back" at bounding box center [573, 417] width 171 height 30
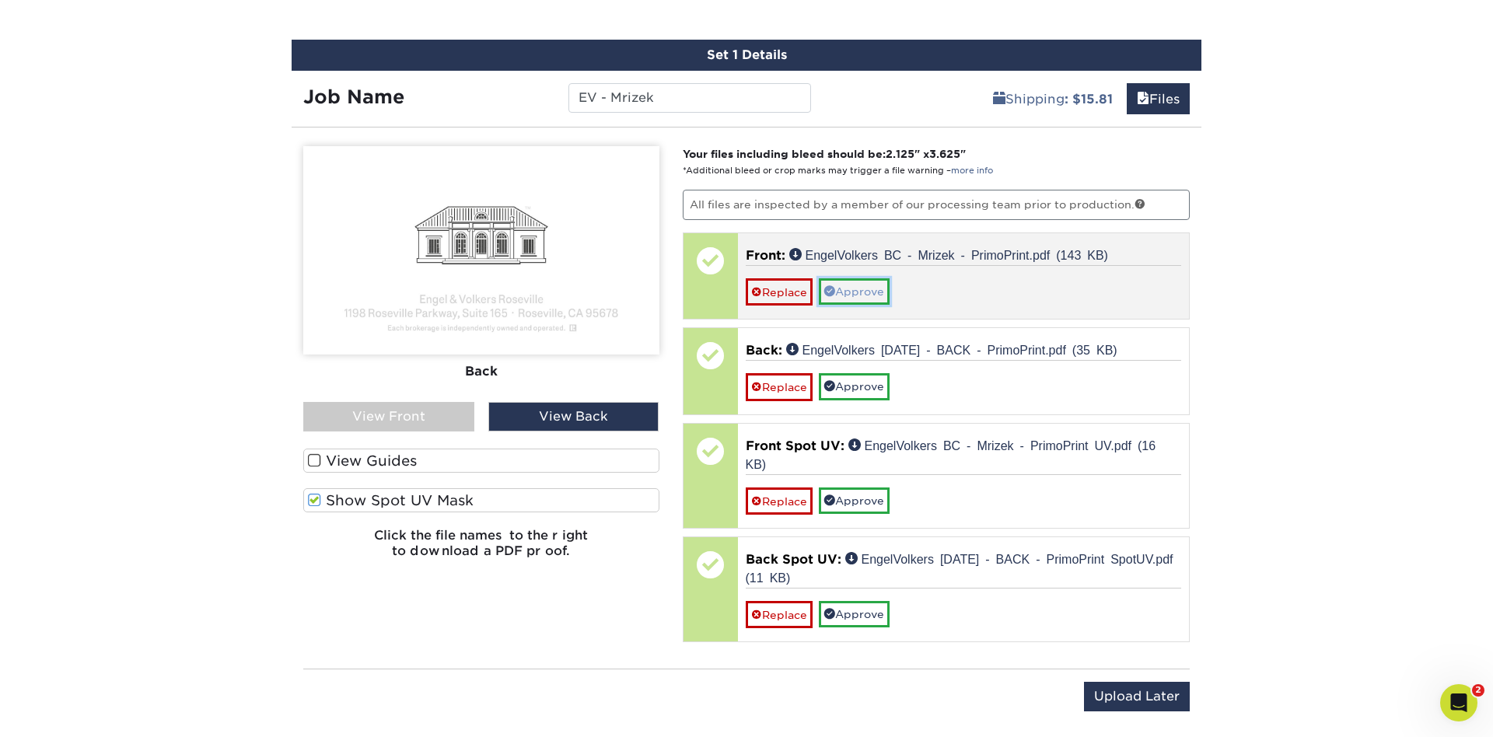
click at [869, 286] on link "Approve" at bounding box center [854, 291] width 71 height 26
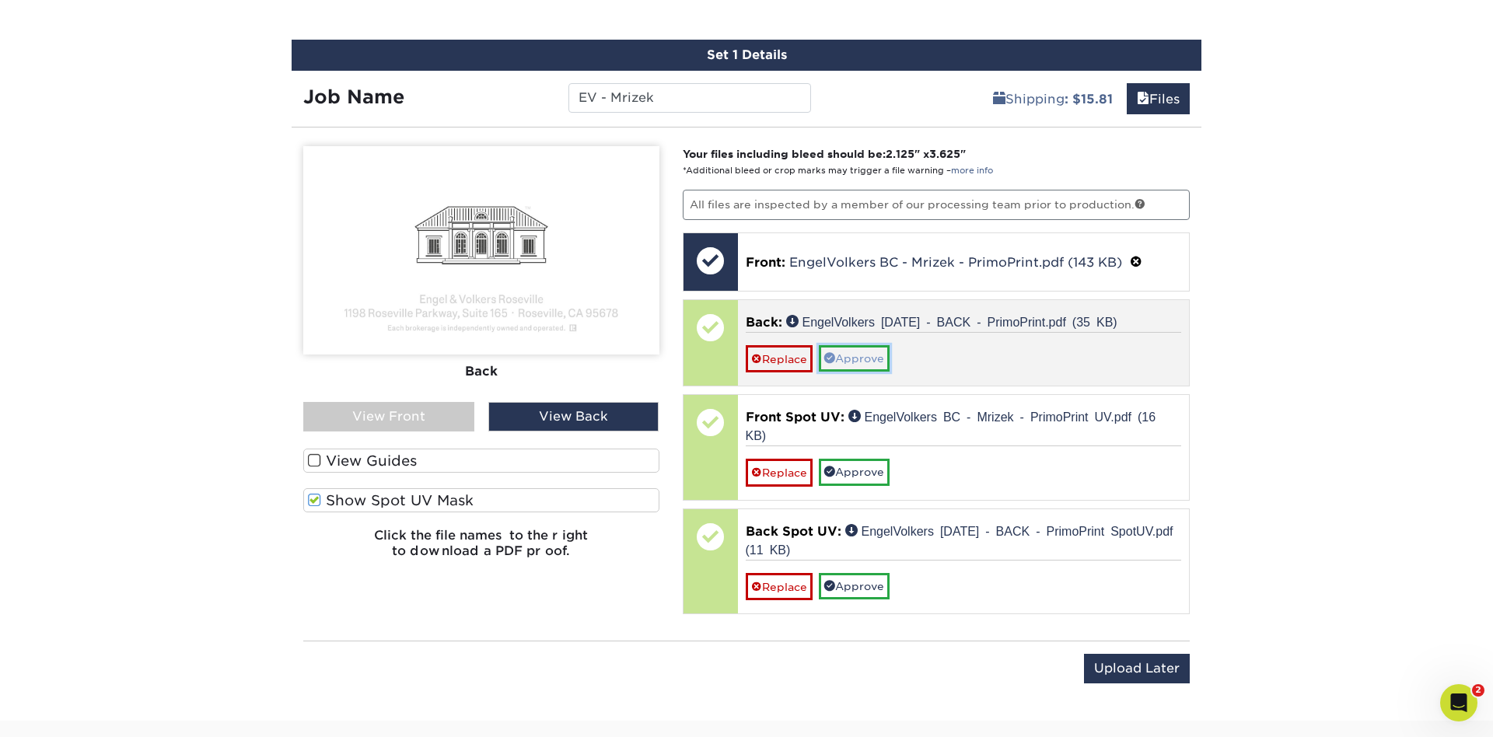
click at [874, 363] on link "Approve" at bounding box center [854, 358] width 71 height 26
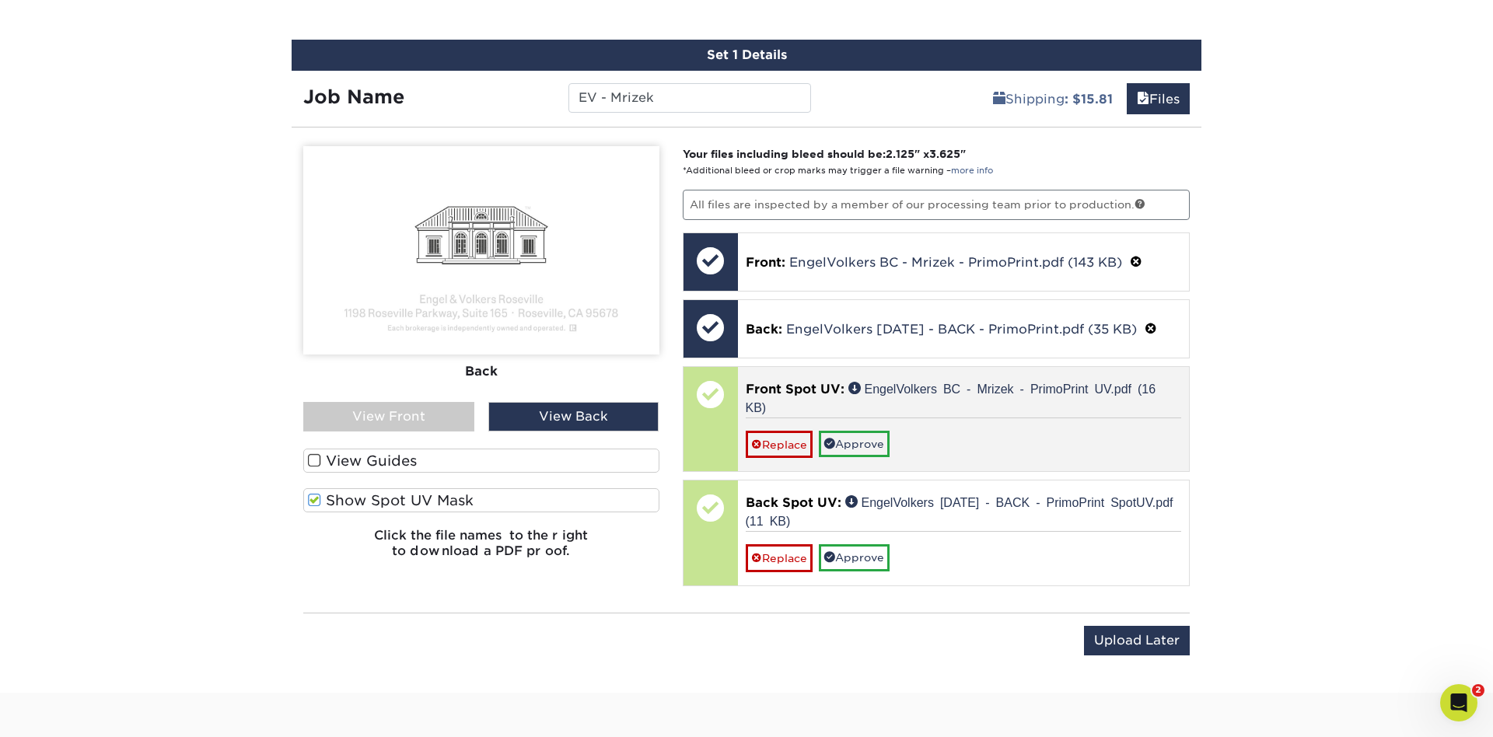
click at [876, 425] on div "Replace Approve" at bounding box center [964, 438] width 436 height 40
click at [862, 444] on link "Approve" at bounding box center [854, 444] width 71 height 26
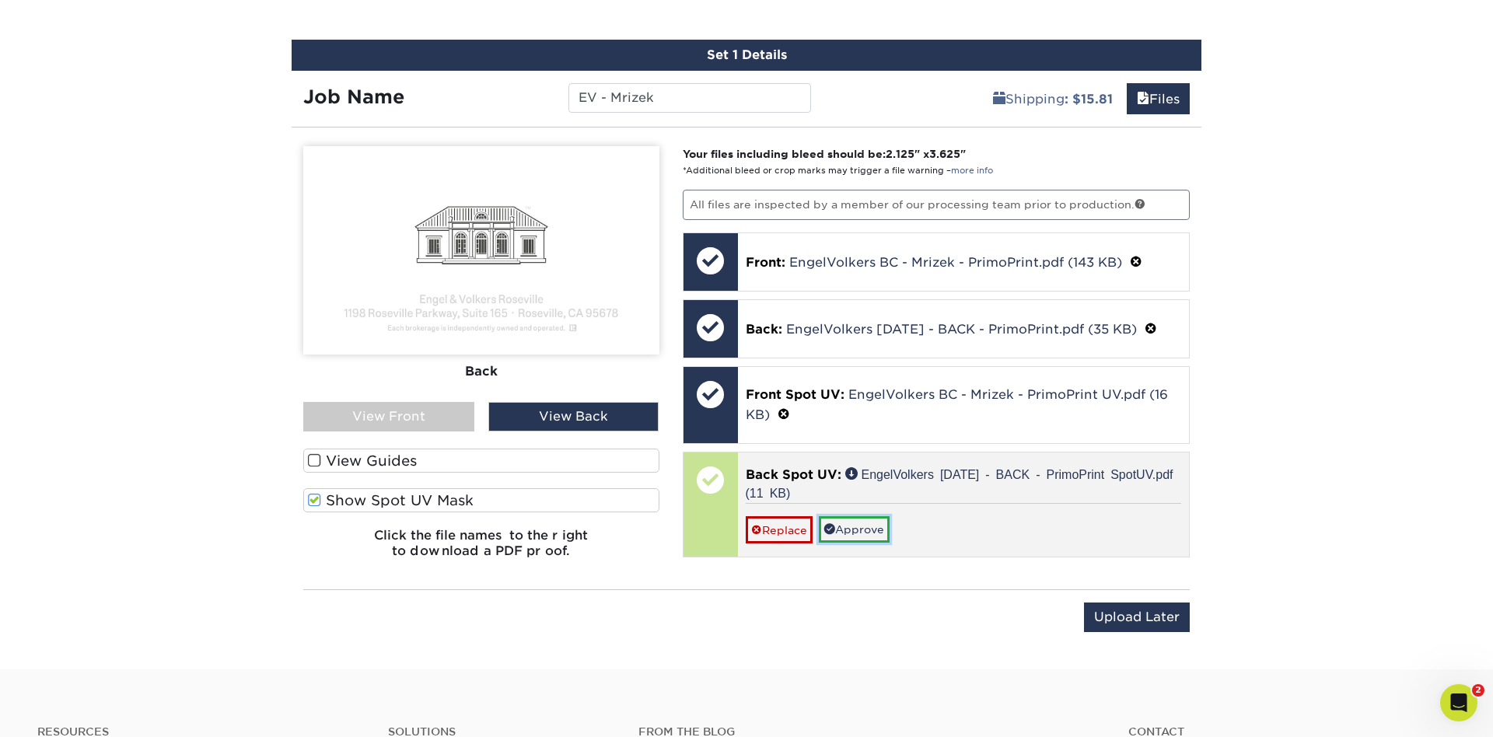
drag, startPoint x: 868, startPoint y: 525, endPoint x: 961, endPoint y: 525, distance: 93.3
click at [868, 525] on link "Approve" at bounding box center [854, 529] width 71 height 26
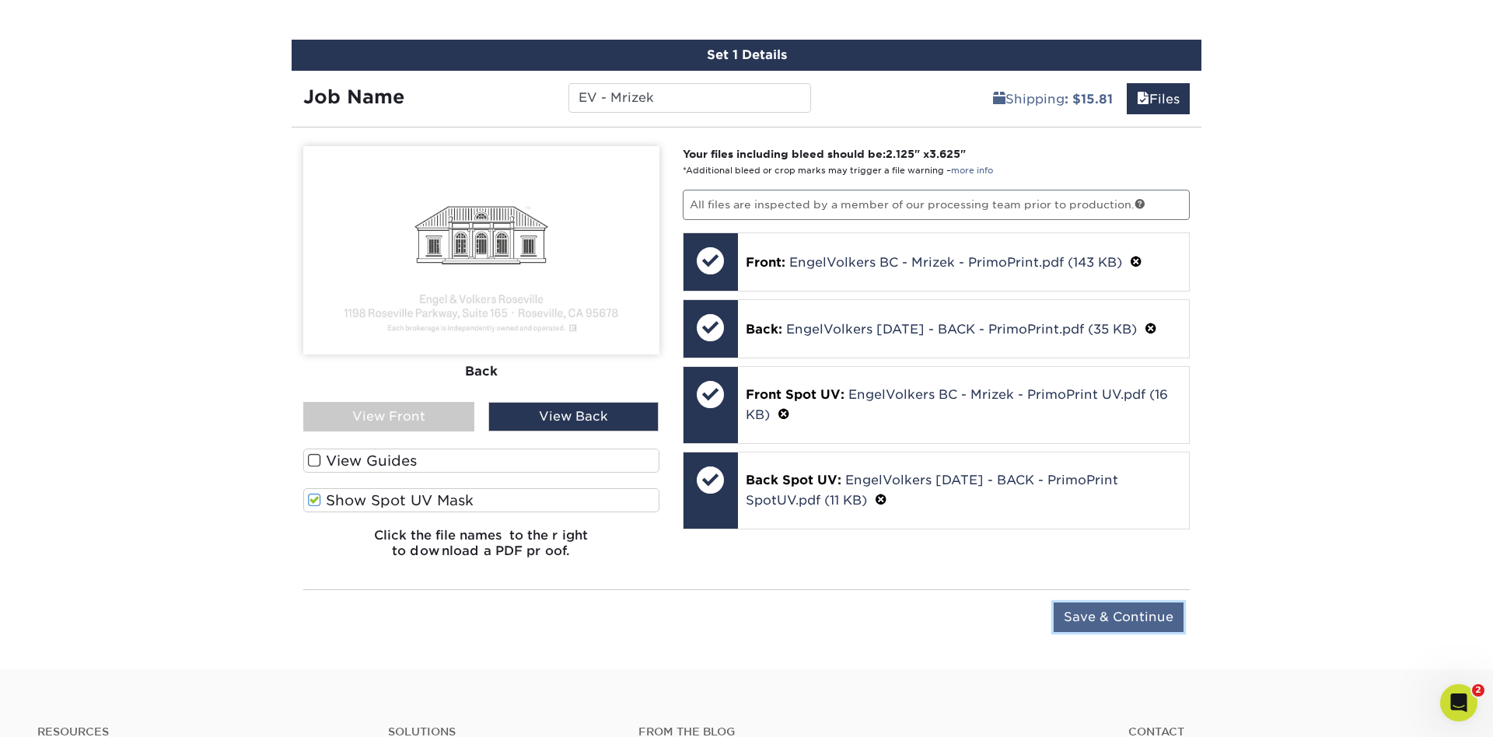
click at [1112, 613] on input "Save & Continue" at bounding box center [1119, 618] width 130 height 30
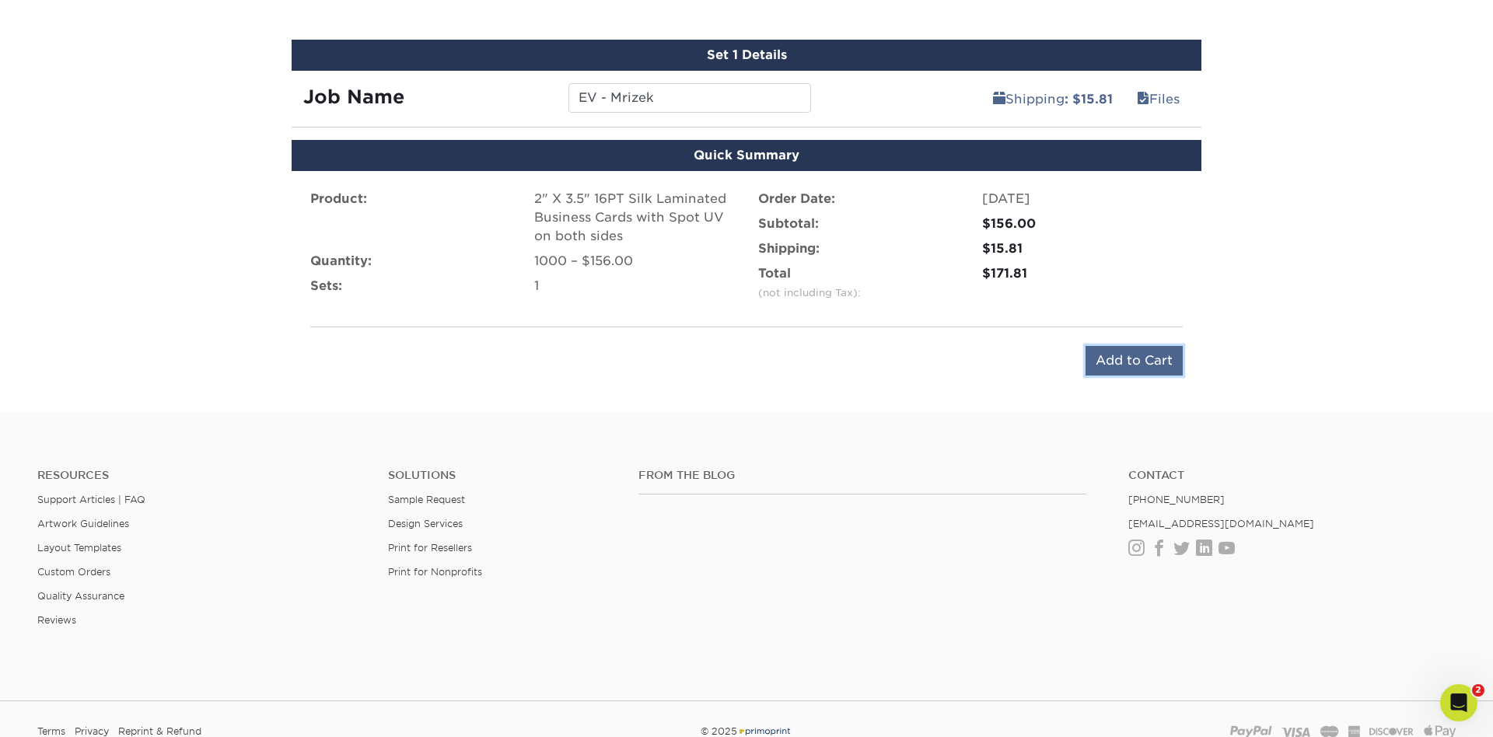
click at [1158, 350] on input "Add to Cart" at bounding box center [1134, 361] width 97 height 30
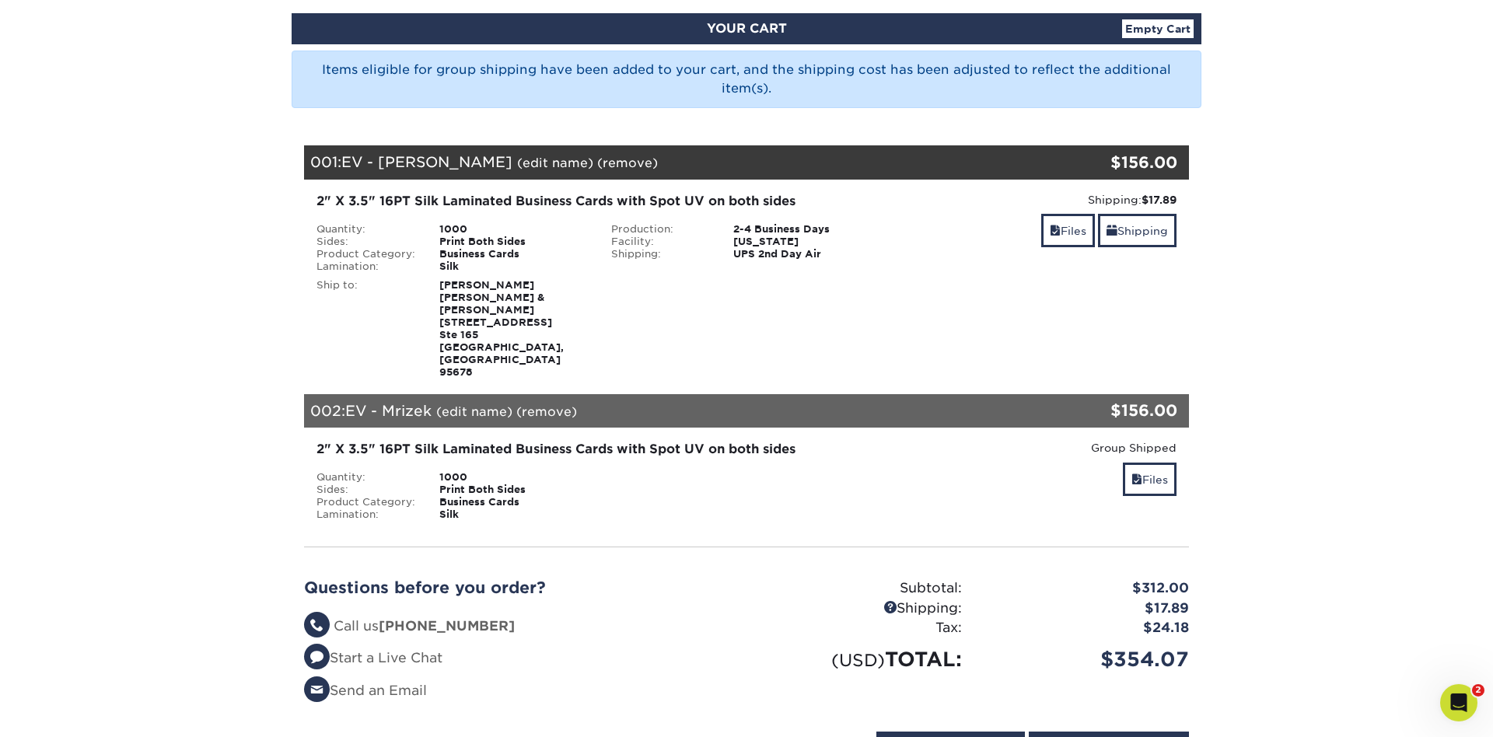
scroll to position [168, 0]
